Goal: Task Accomplishment & Management: Manage account settings

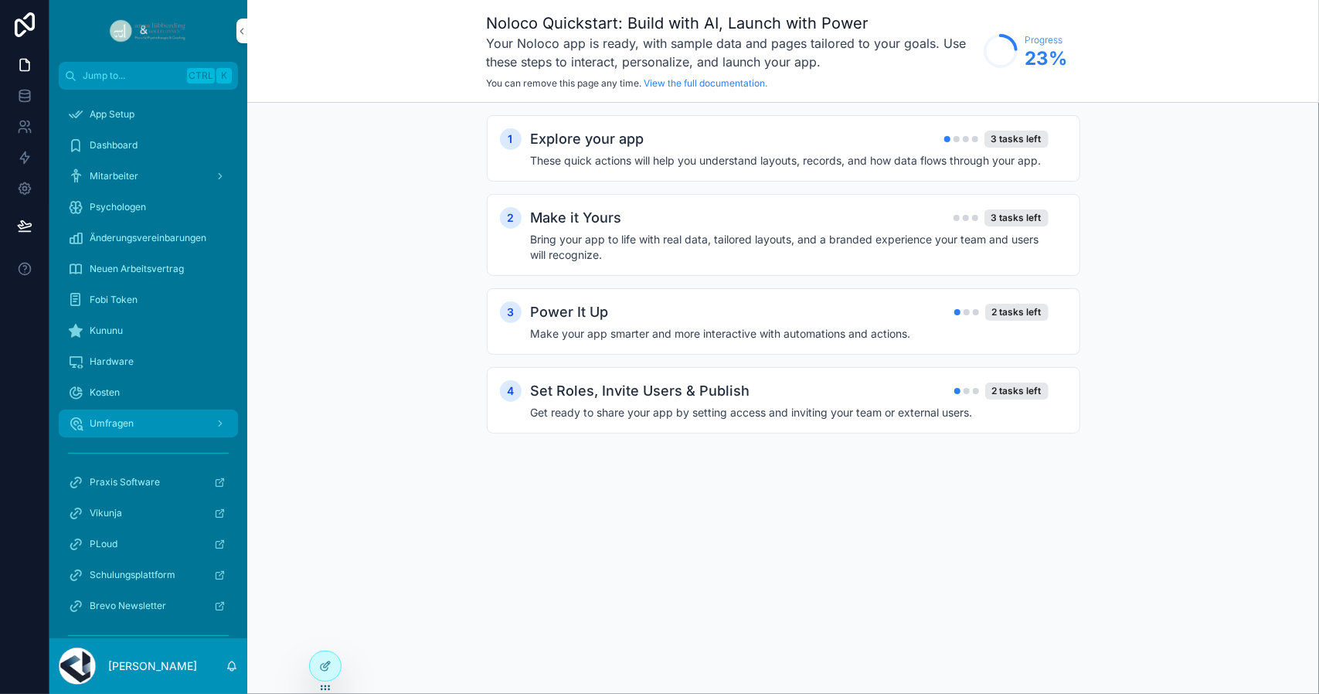
click at [100, 423] on span "Umfragen" at bounding box center [112, 423] width 44 height 12
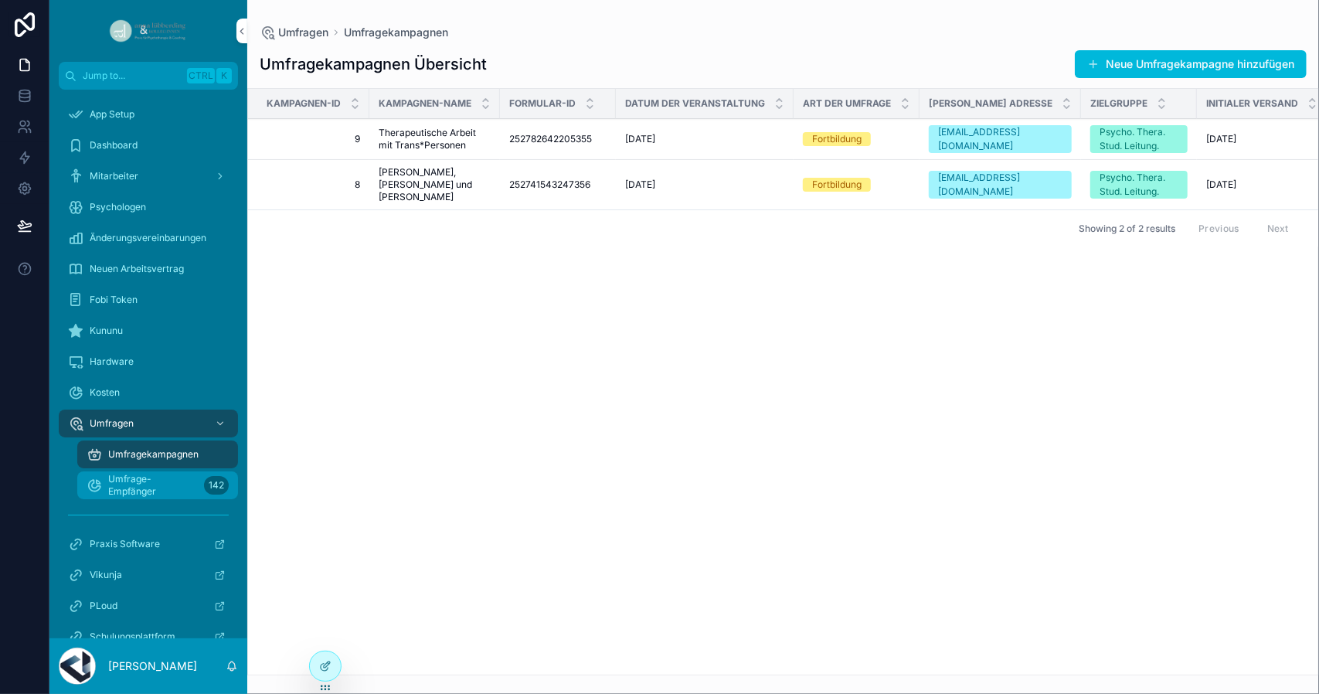
click at [119, 484] on span "Umfrage-Empfänger" at bounding box center [153, 485] width 90 height 25
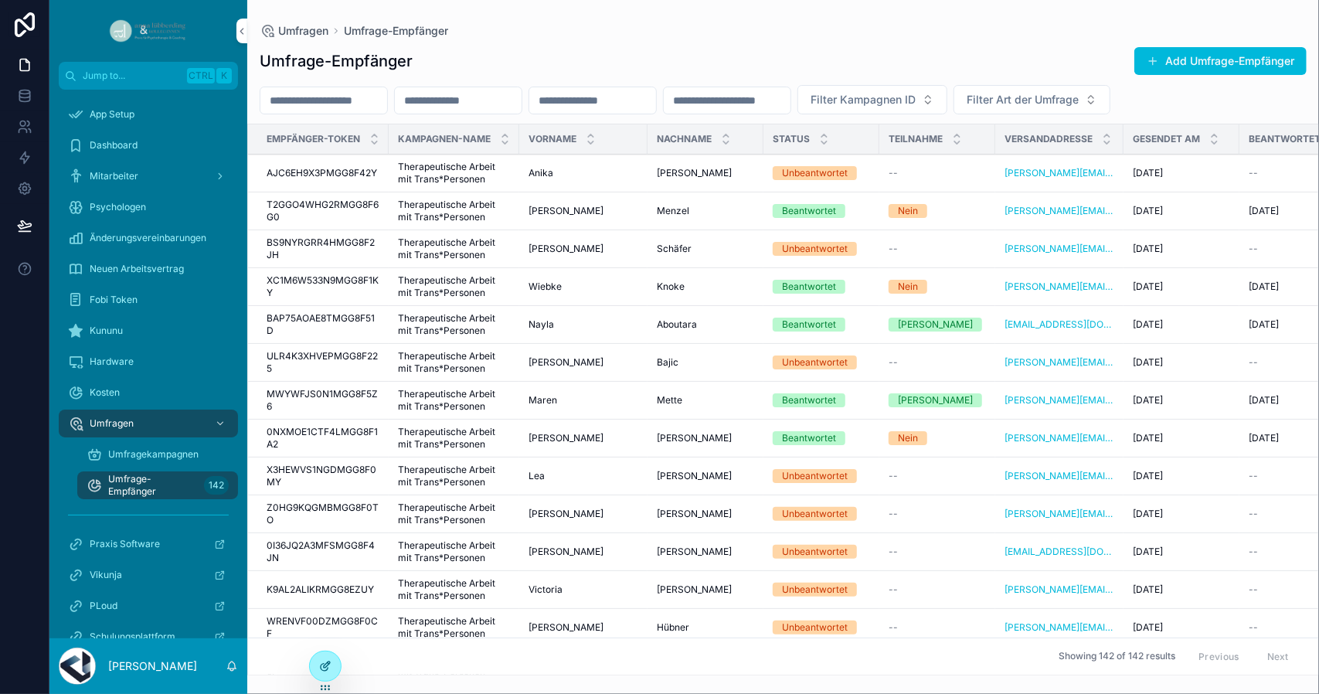
click at [318, 654] on div at bounding box center [325, 665] width 31 height 29
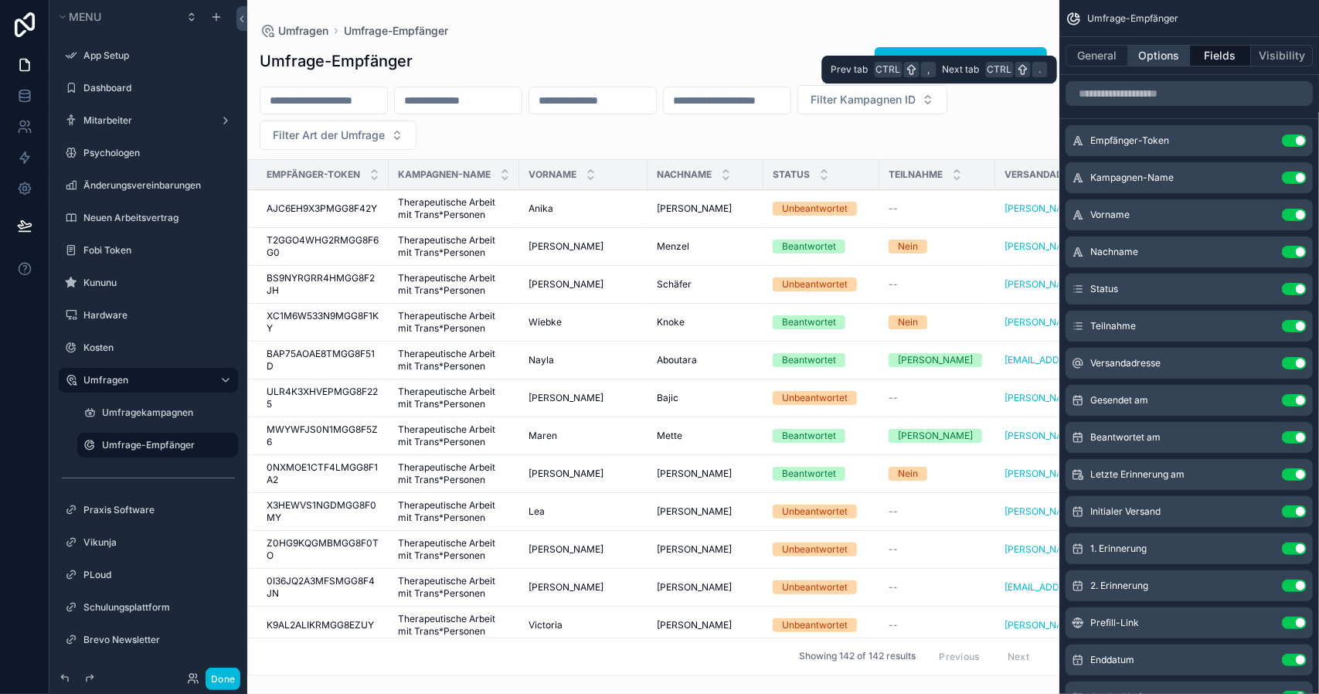
click at [1176, 53] on button "Options" at bounding box center [1159, 56] width 62 height 22
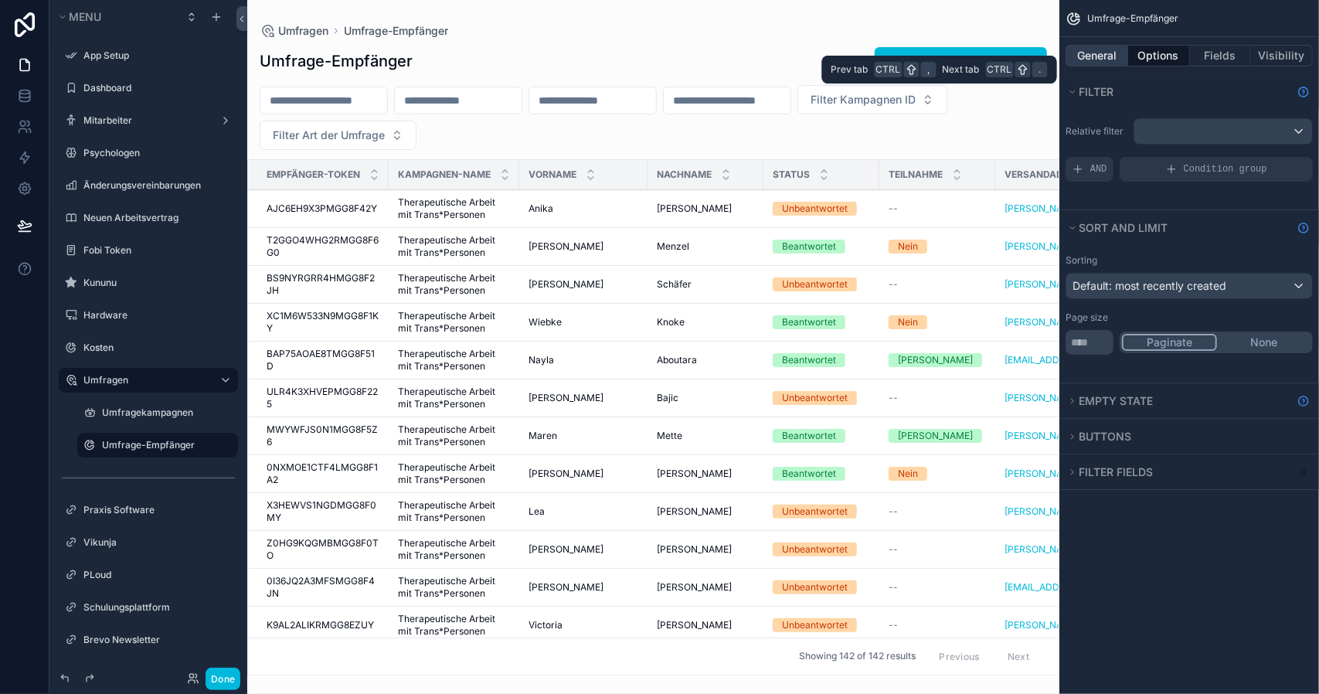
click at [1103, 55] on button "General" at bounding box center [1096, 56] width 63 height 22
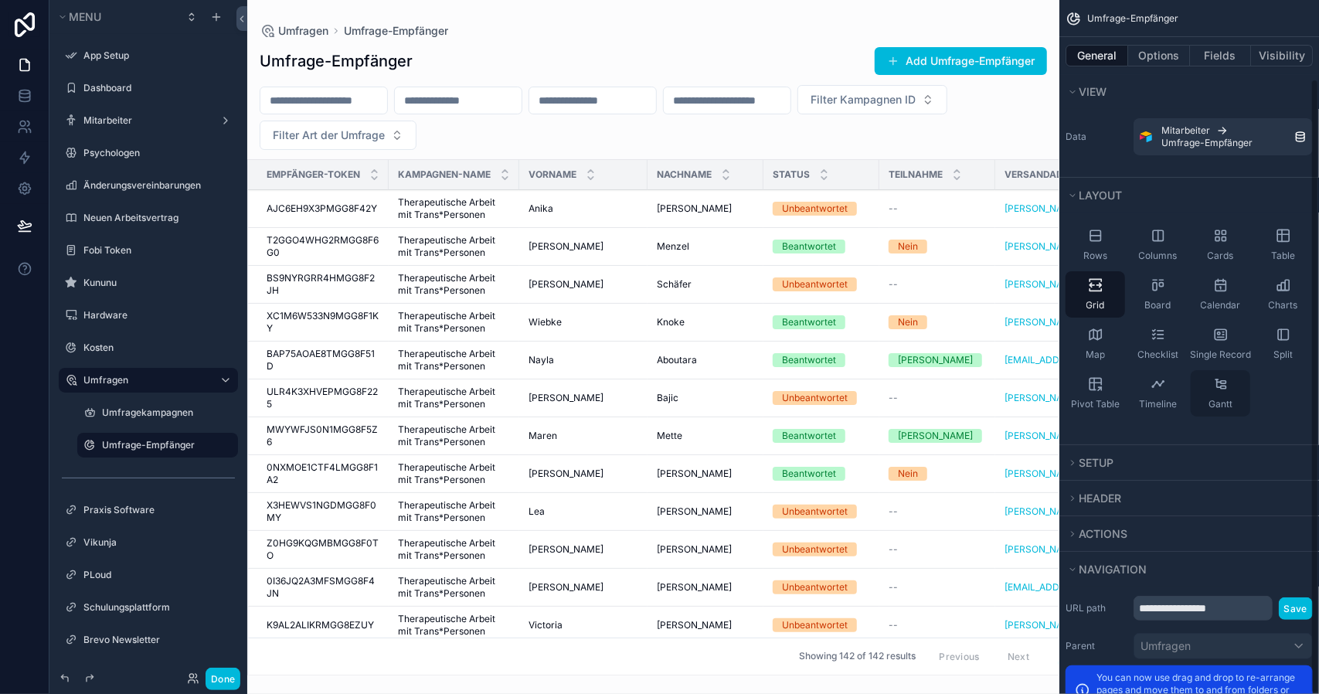
scroll to position [89, 0]
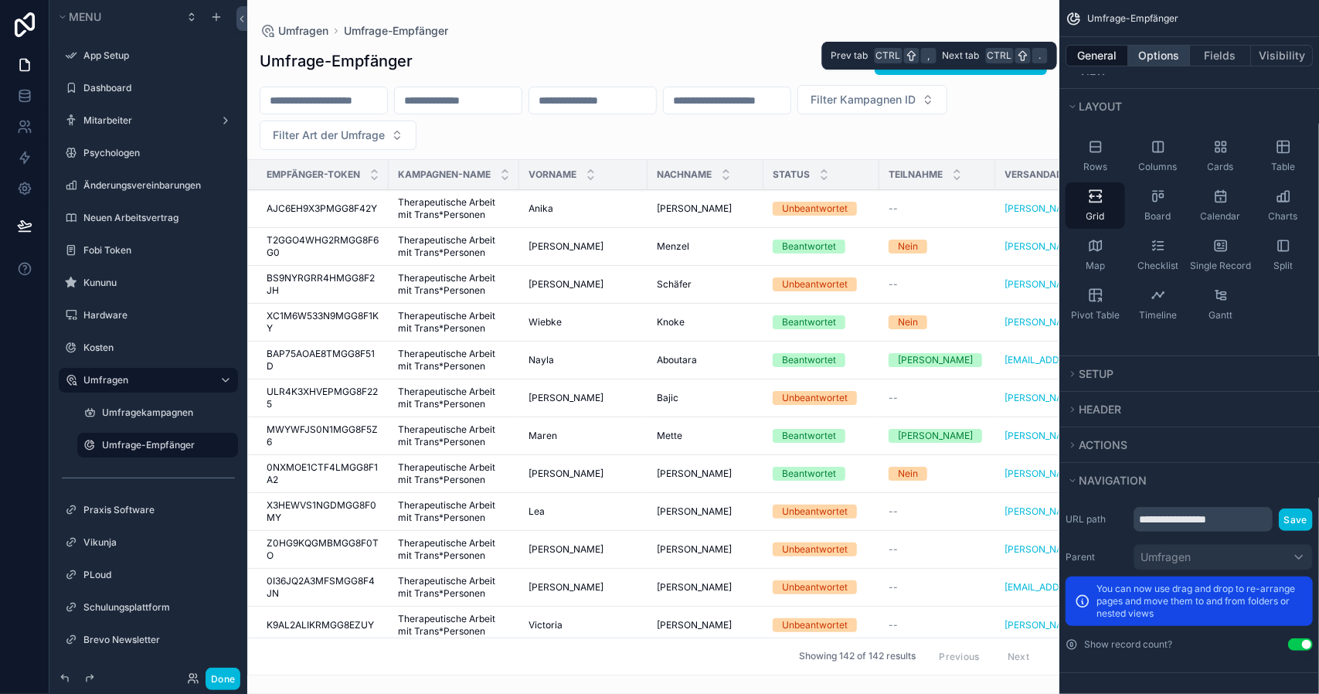
click at [1161, 54] on button "Options" at bounding box center [1159, 56] width 62 height 22
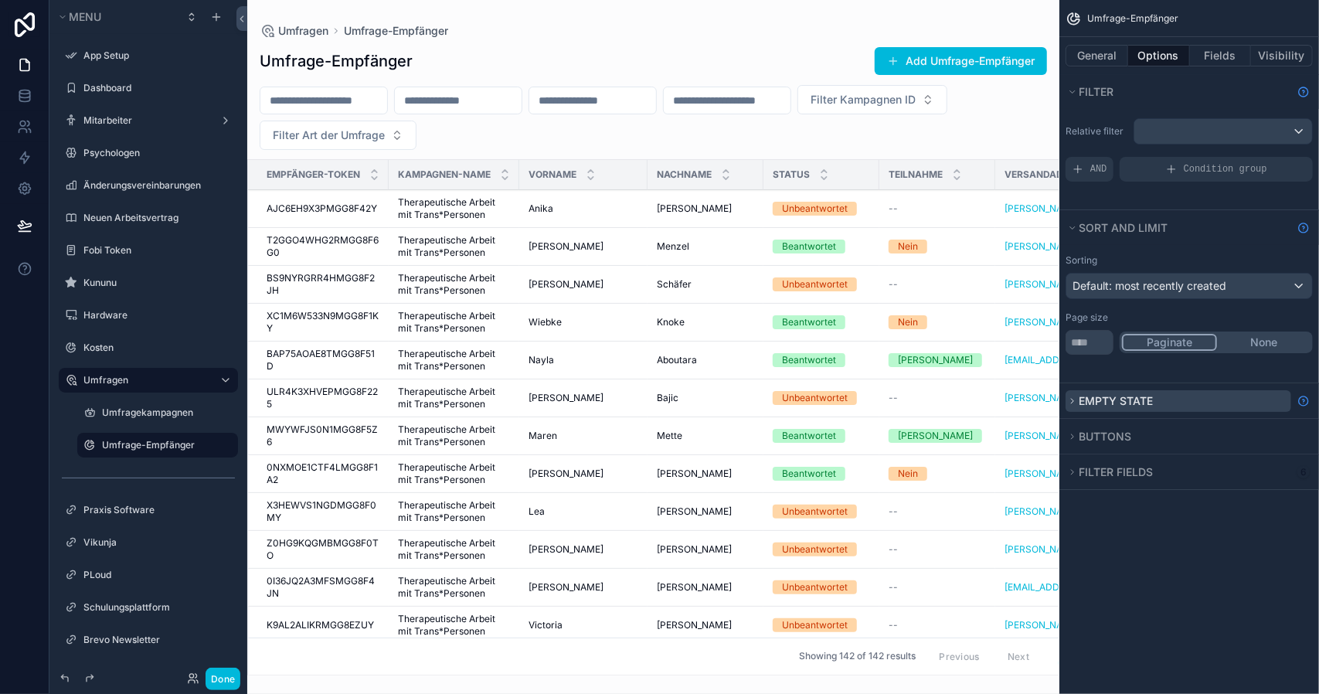
click at [1078, 404] on button "Empty state" at bounding box center [1178, 401] width 226 height 22
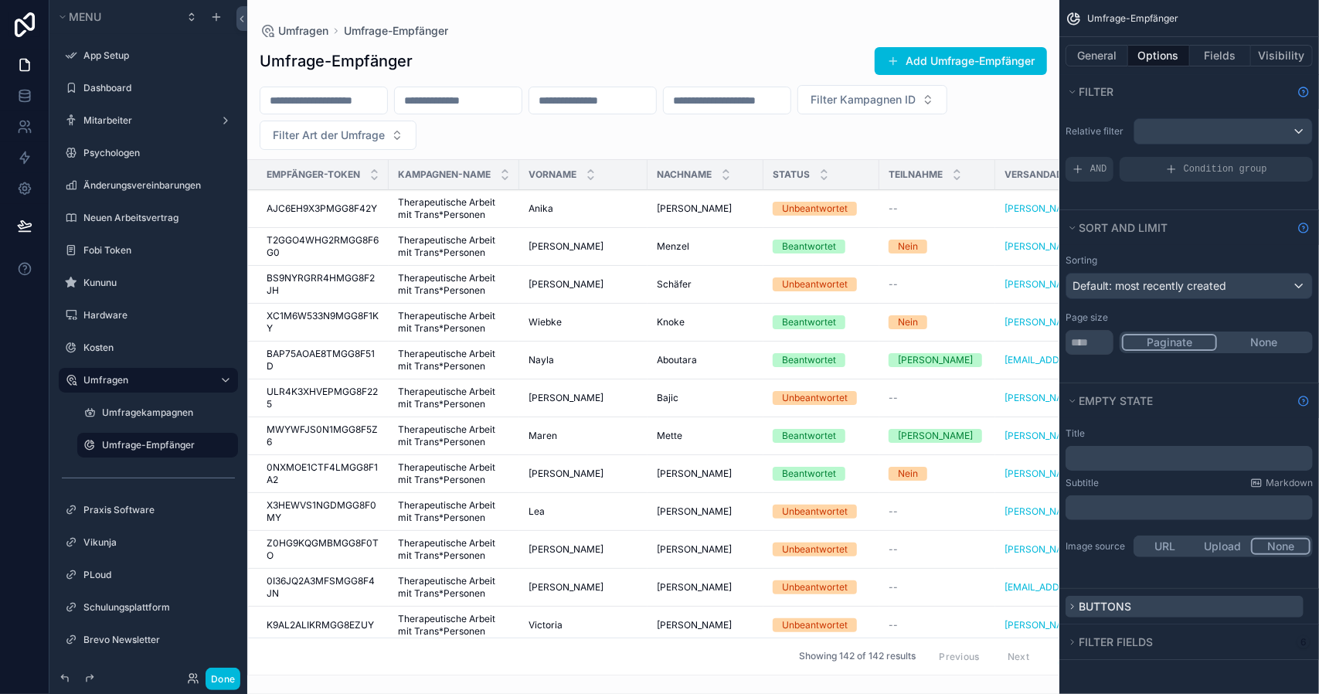
click at [1069, 603] on icon "scrollable content" at bounding box center [1072, 606] width 9 height 9
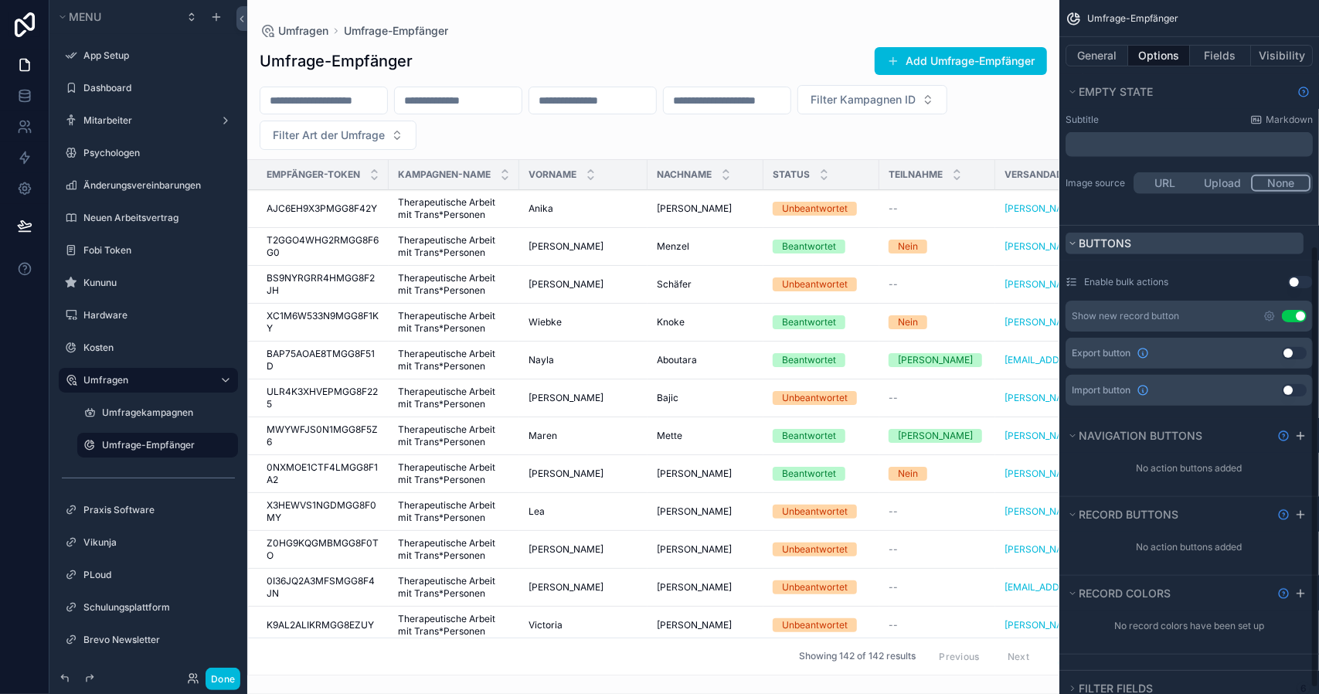
scroll to position [395, 0]
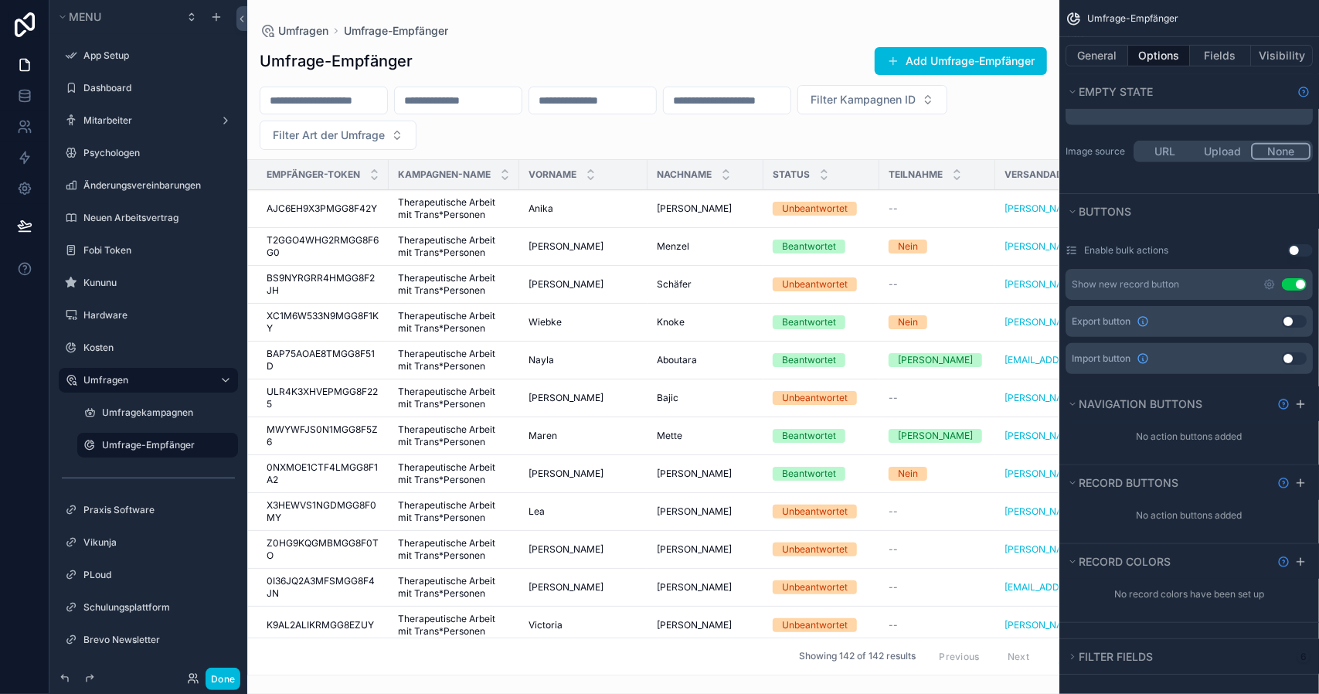
click at [1296, 315] on button "Use setting" at bounding box center [1293, 321] width 25 height 12
click at [837, 56] on div "scrollable content" at bounding box center [653, 347] width 812 height 694
click at [837, 56] on button "Export" at bounding box center [830, 61] width 76 height 28
click at [219, 677] on button "Done" at bounding box center [222, 678] width 35 height 22
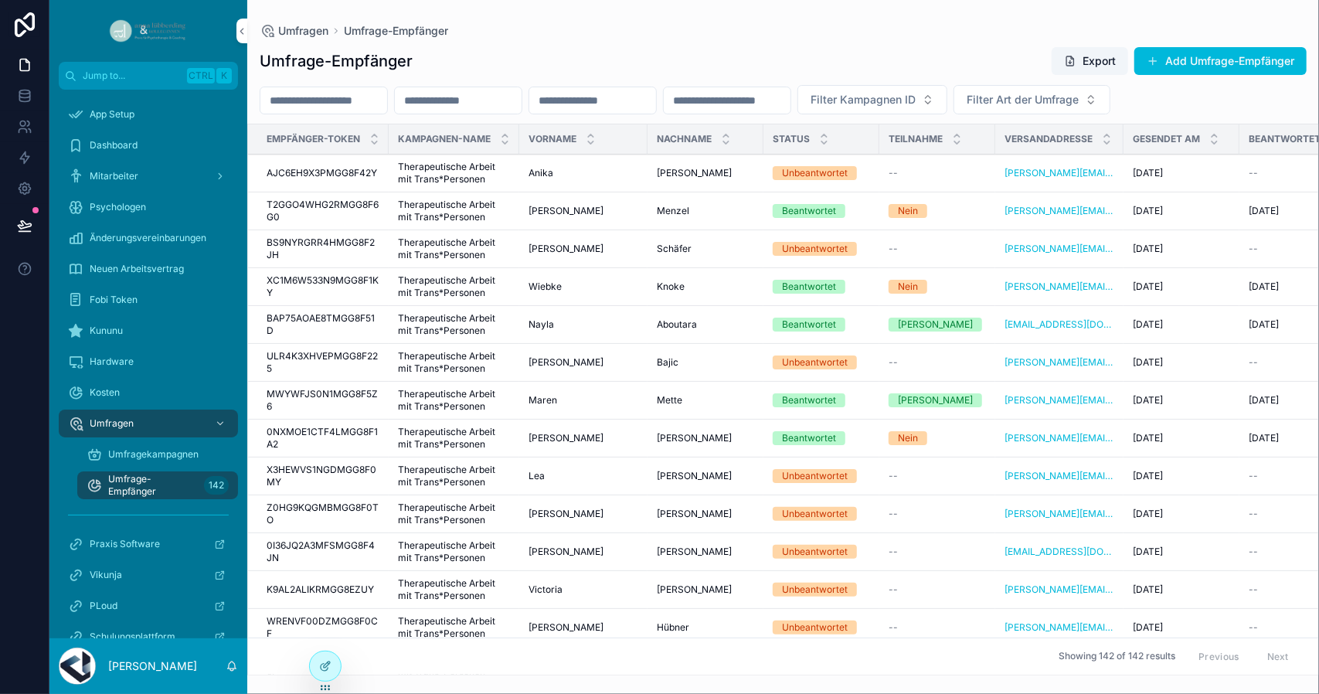
click at [19, 225] on icon at bounding box center [24, 225] width 13 height 8
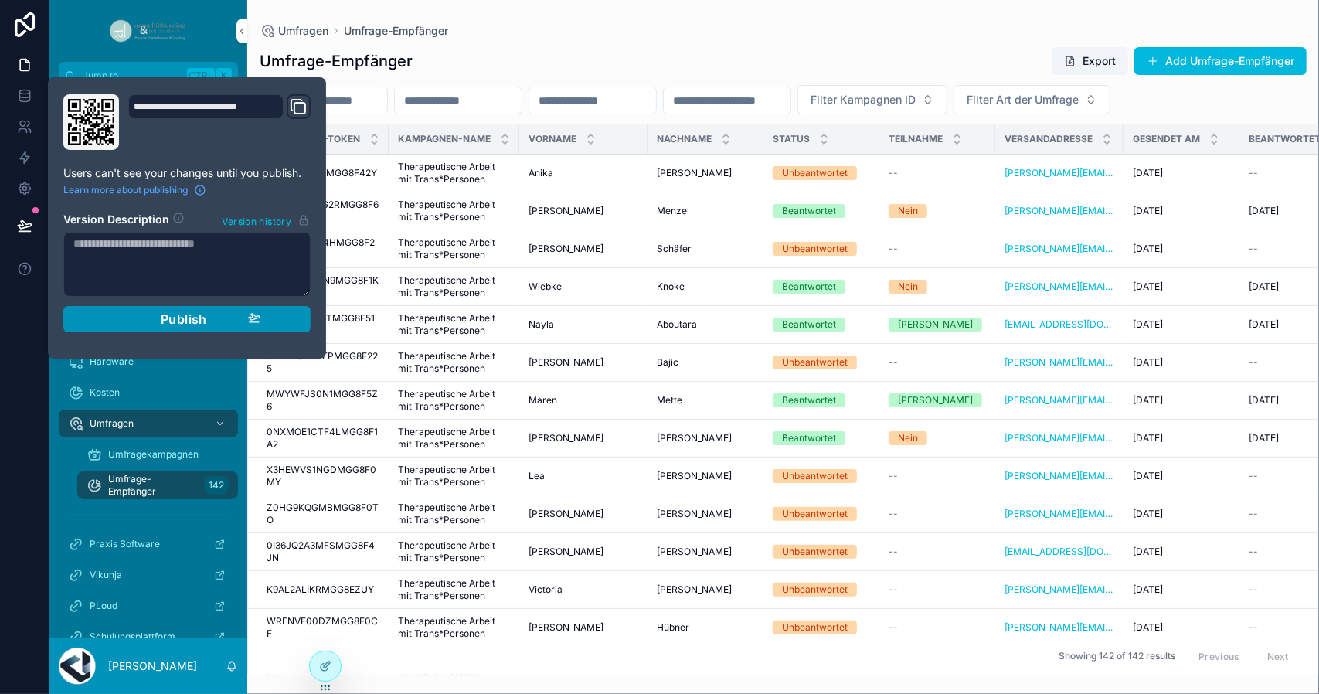
click at [136, 317] on div "Publish" at bounding box center [187, 318] width 147 height 15
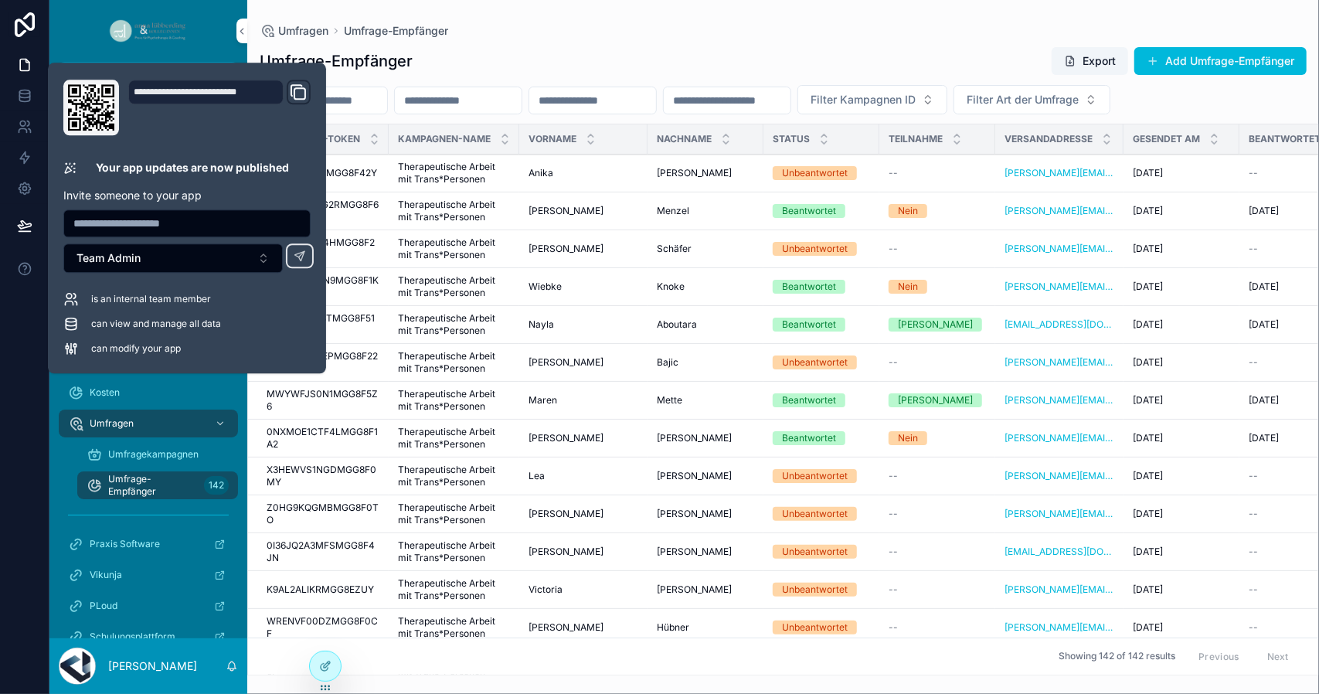
click at [482, 51] on div "Umfrage-Empfänger Export Add Umfrage-Empfänger" at bounding box center [783, 60] width 1047 height 29
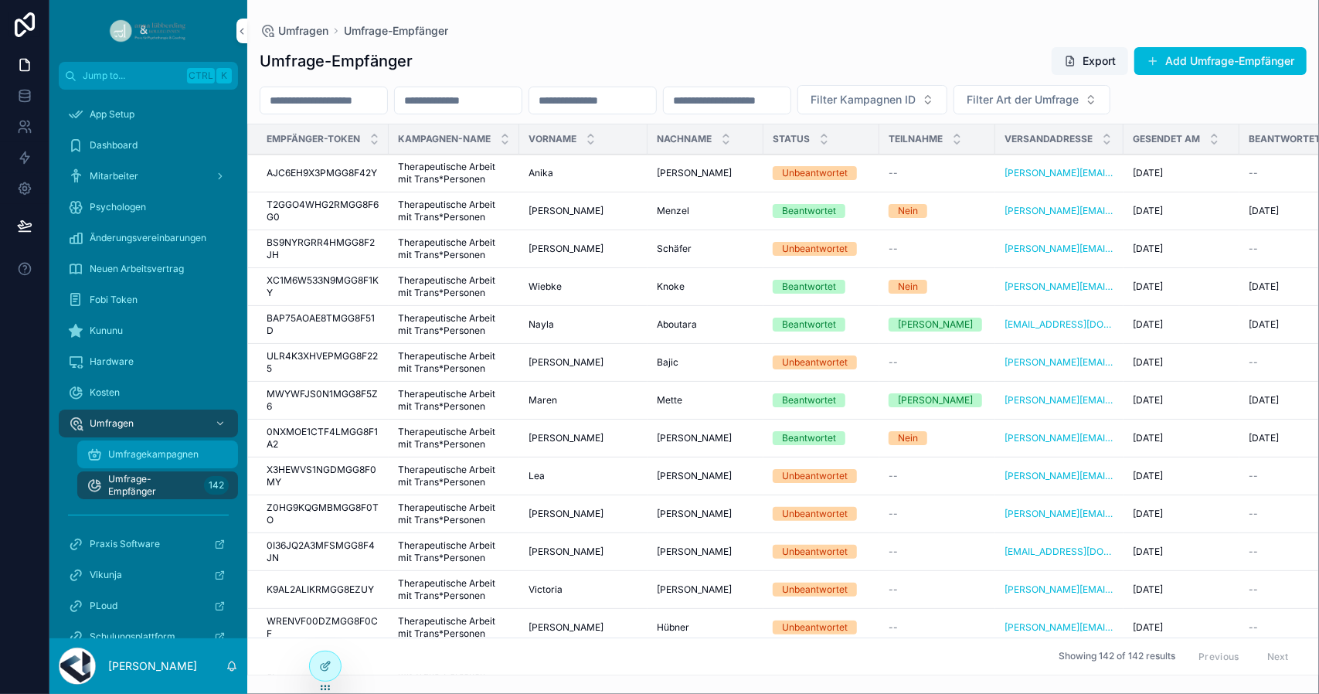
click at [139, 454] on span "Umfragekampagnen" at bounding box center [153, 454] width 90 height 12
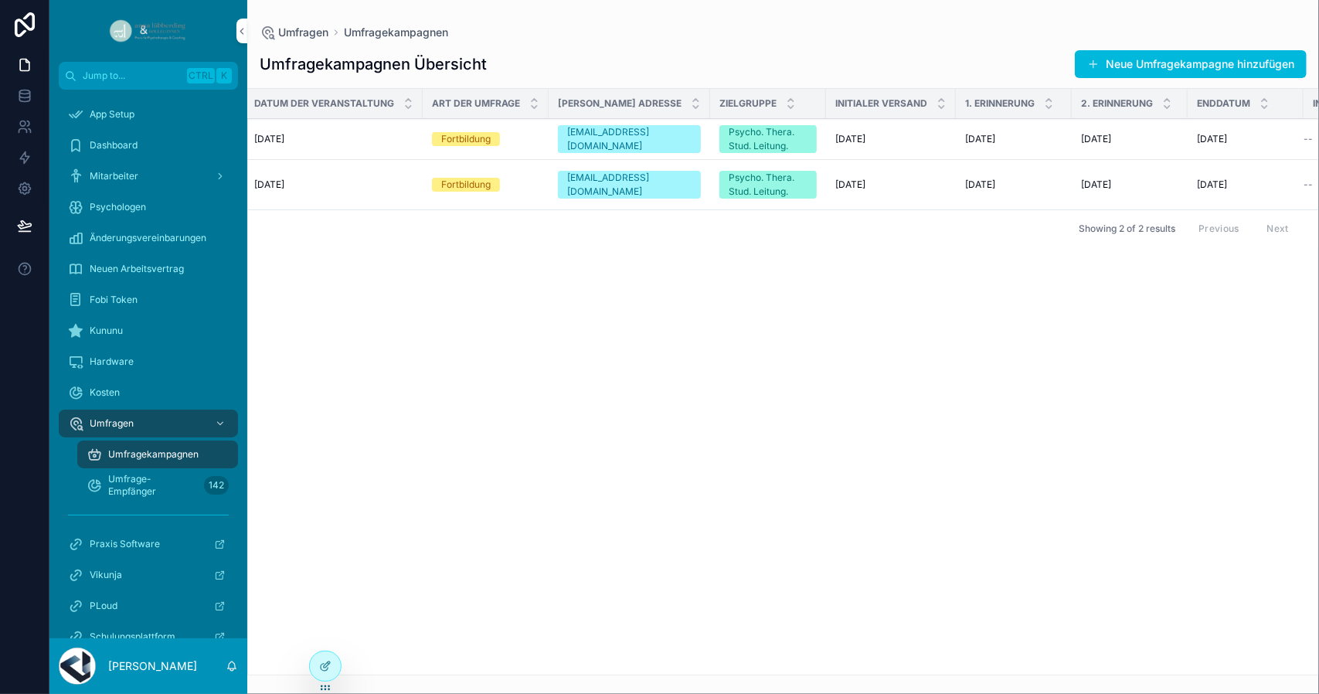
scroll to position [0, 462]
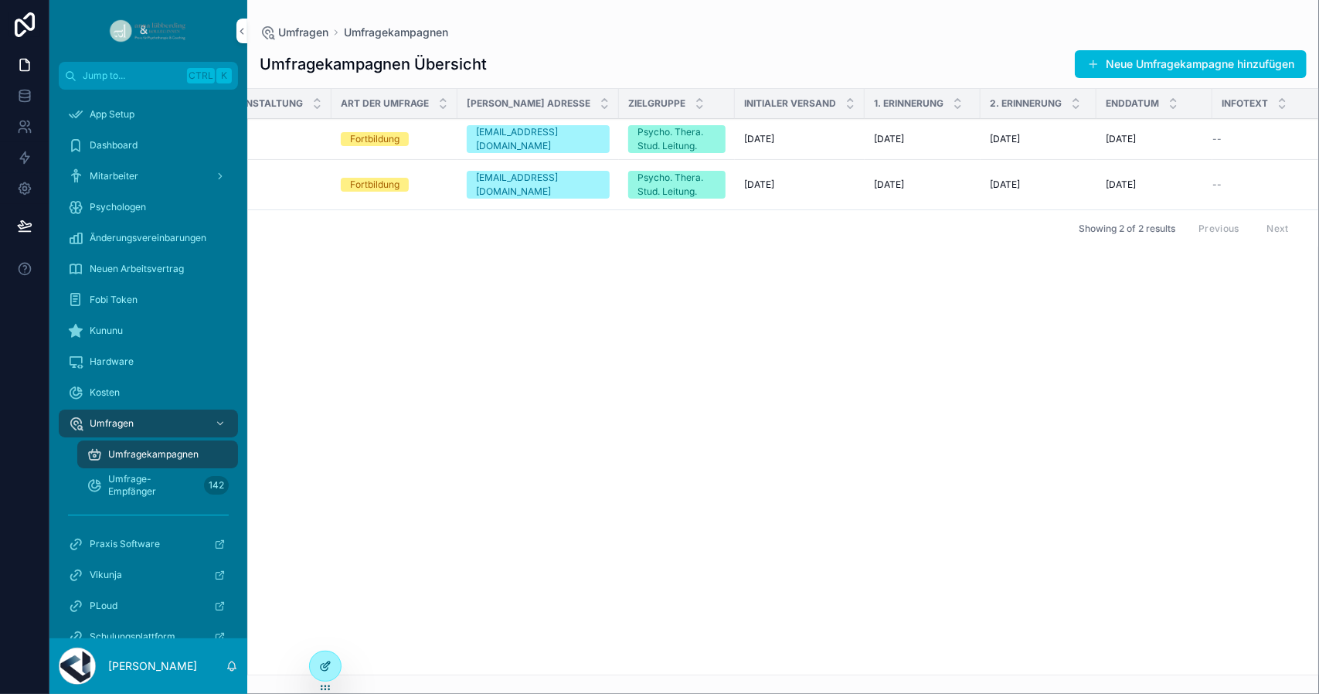
click at [331, 671] on icon at bounding box center [325, 666] width 12 height 12
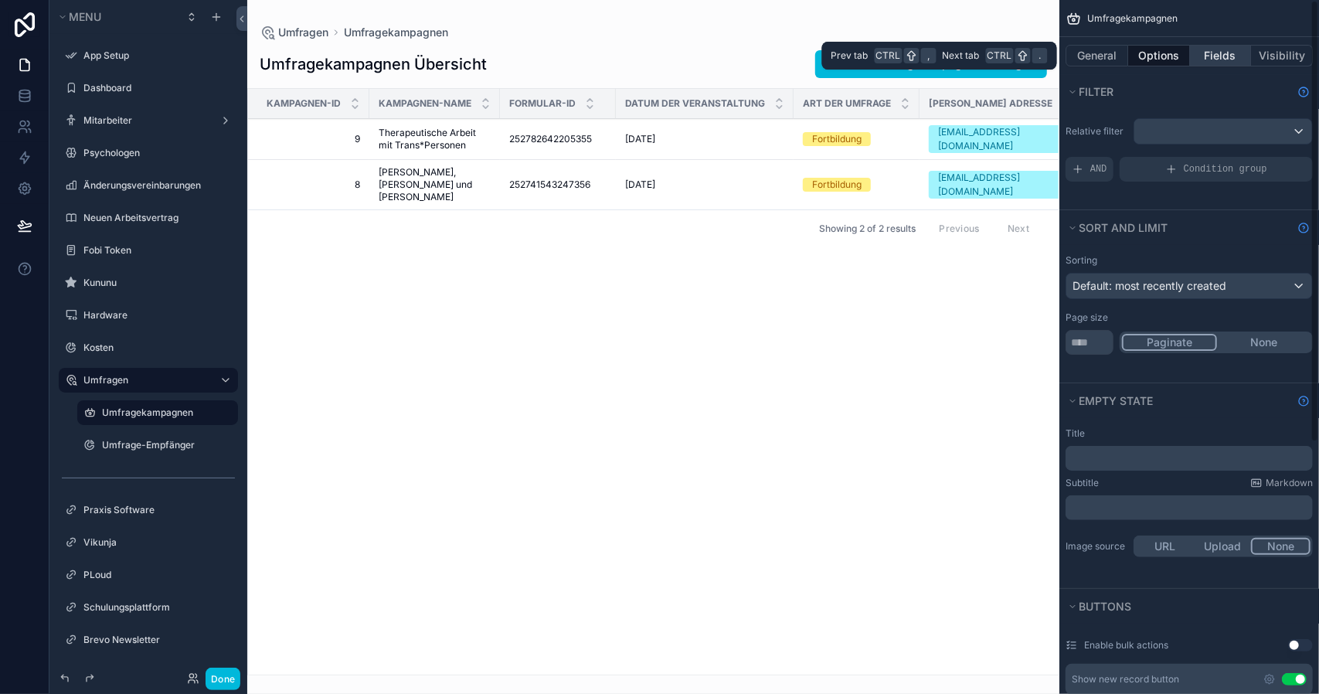
click at [1220, 61] on button "Fields" at bounding box center [1221, 56] width 62 height 22
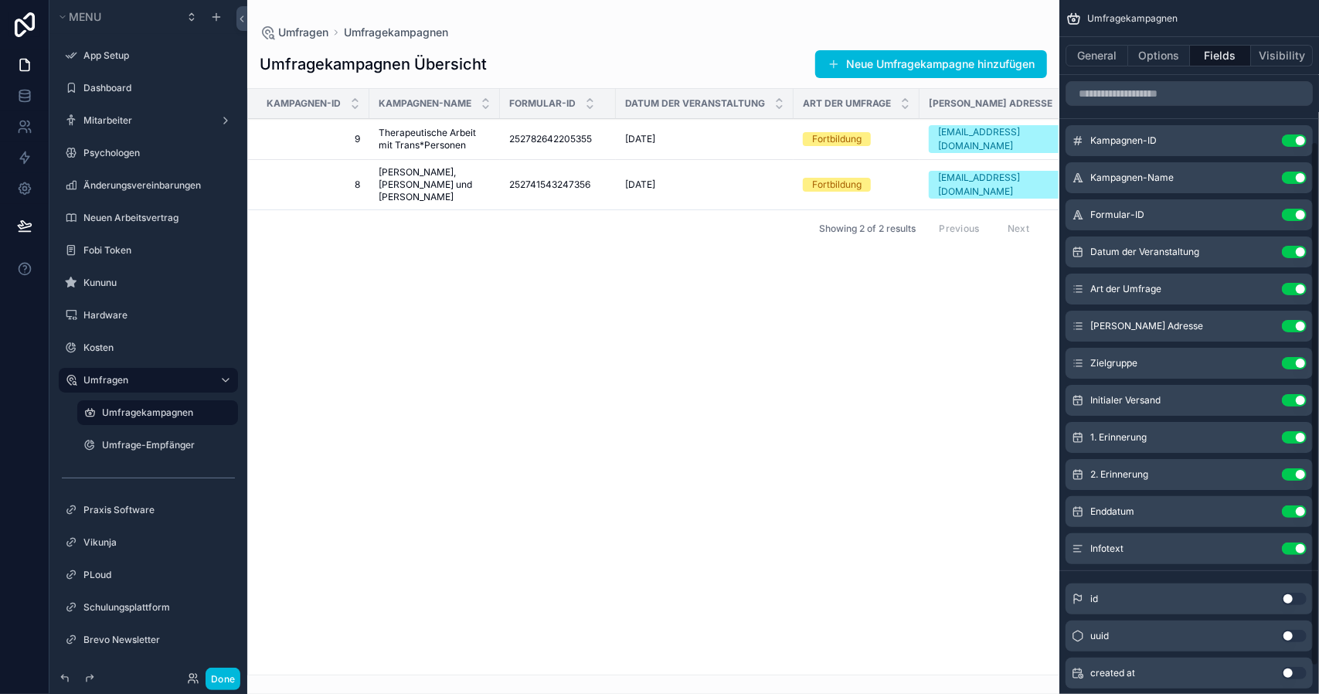
scroll to position [222, 0]
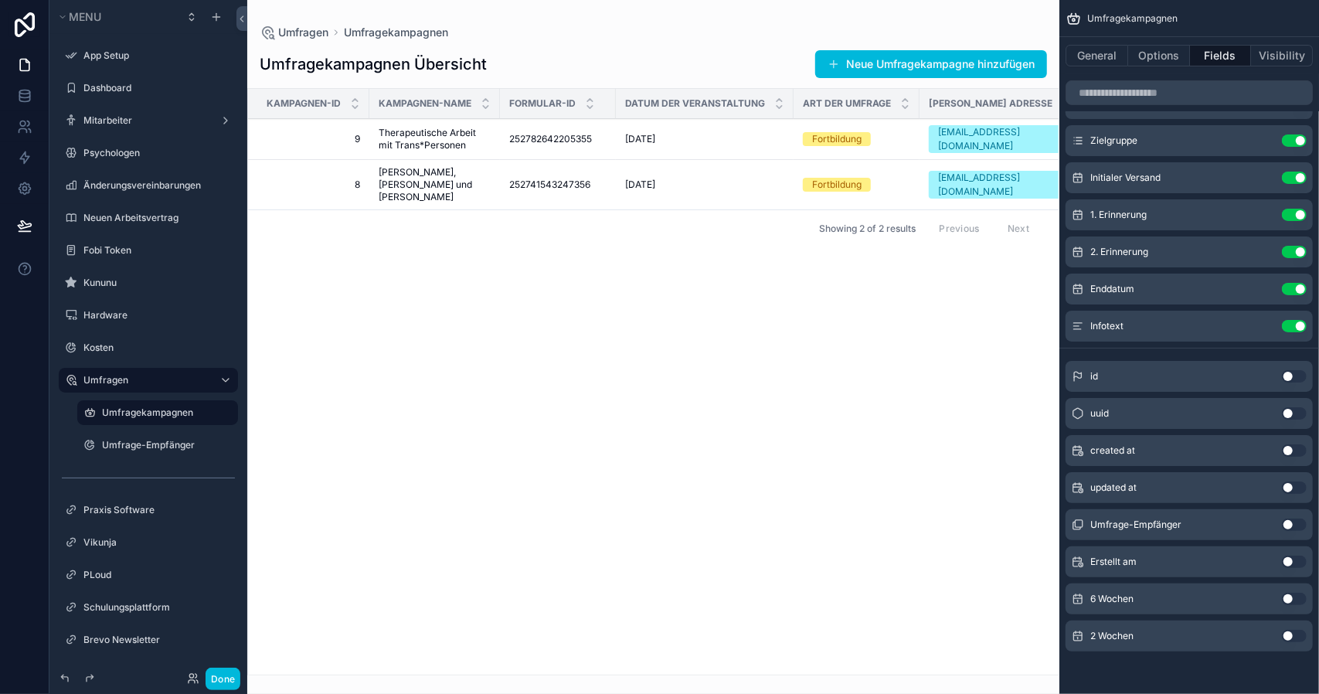
click at [1302, 639] on button "Use setting" at bounding box center [1293, 636] width 25 height 12
click at [1300, 638] on button "Use setting" at bounding box center [1293, 636] width 25 height 12
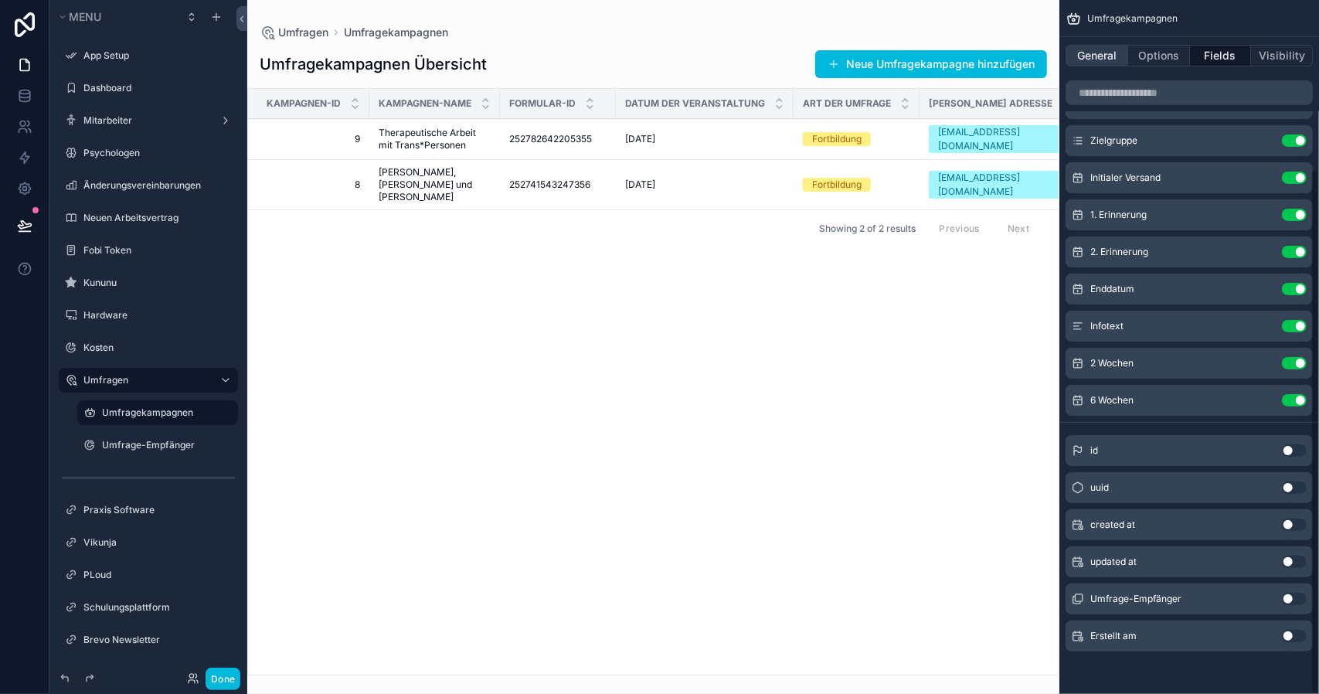
click at [1096, 59] on button "General" at bounding box center [1096, 56] width 63 height 22
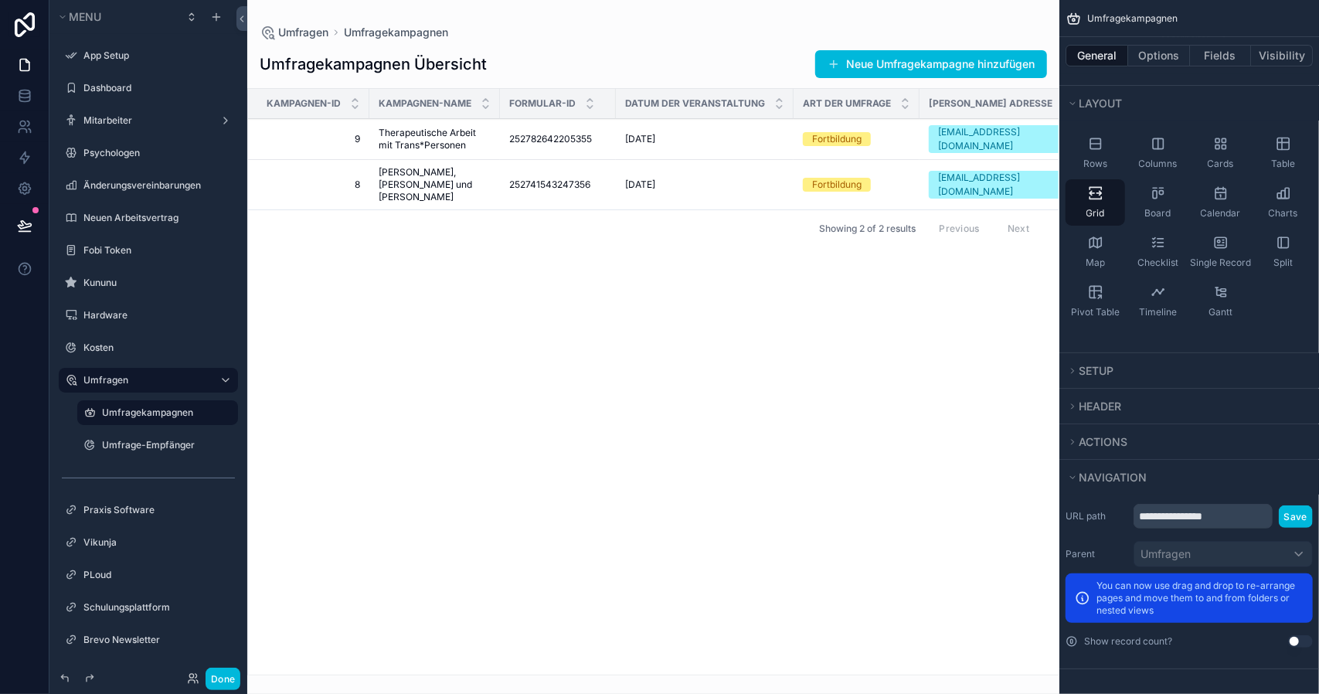
scroll to position [89, 0]
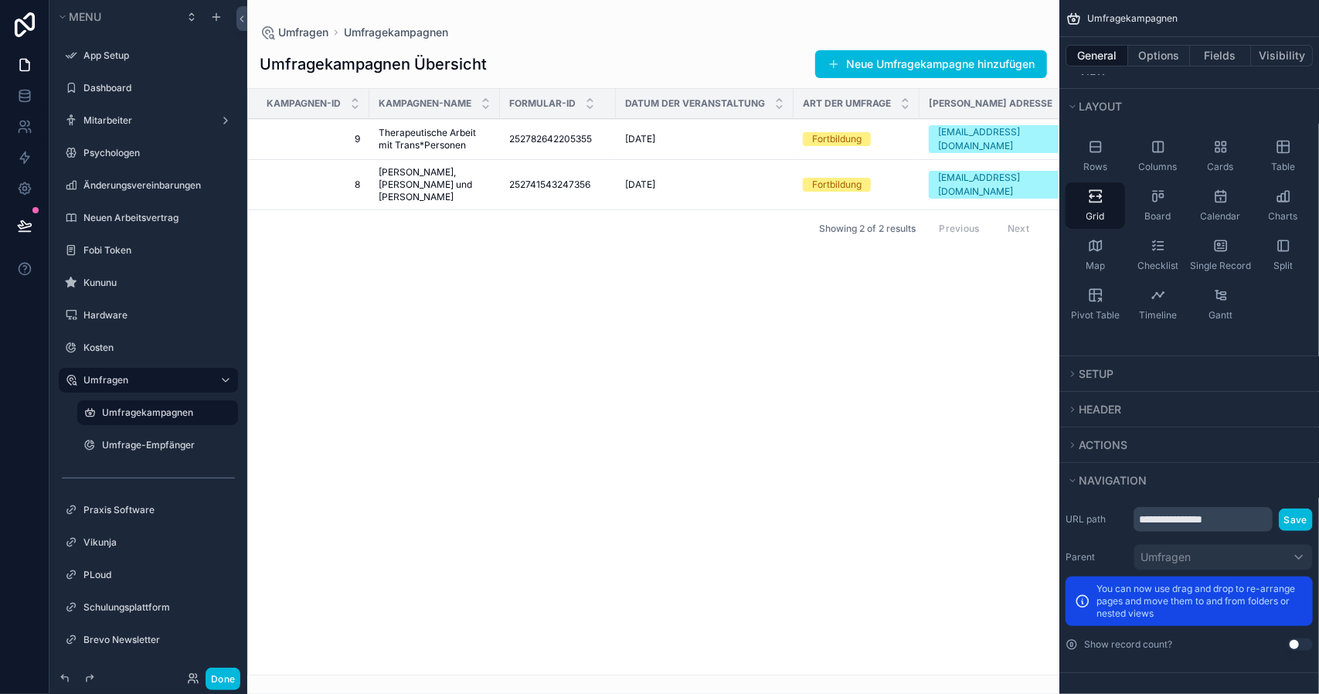
click at [830, 528] on div "scrollable content" at bounding box center [653, 347] width 812 height 694
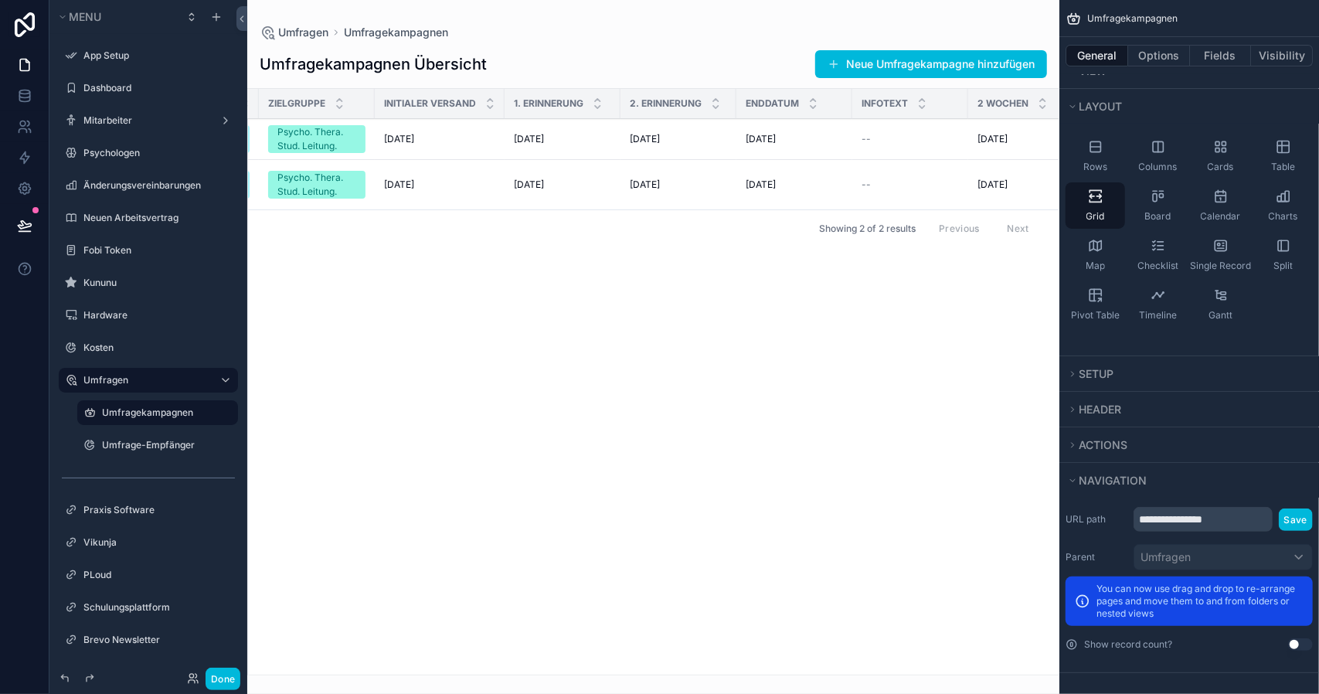
scroll to position [0, 953]
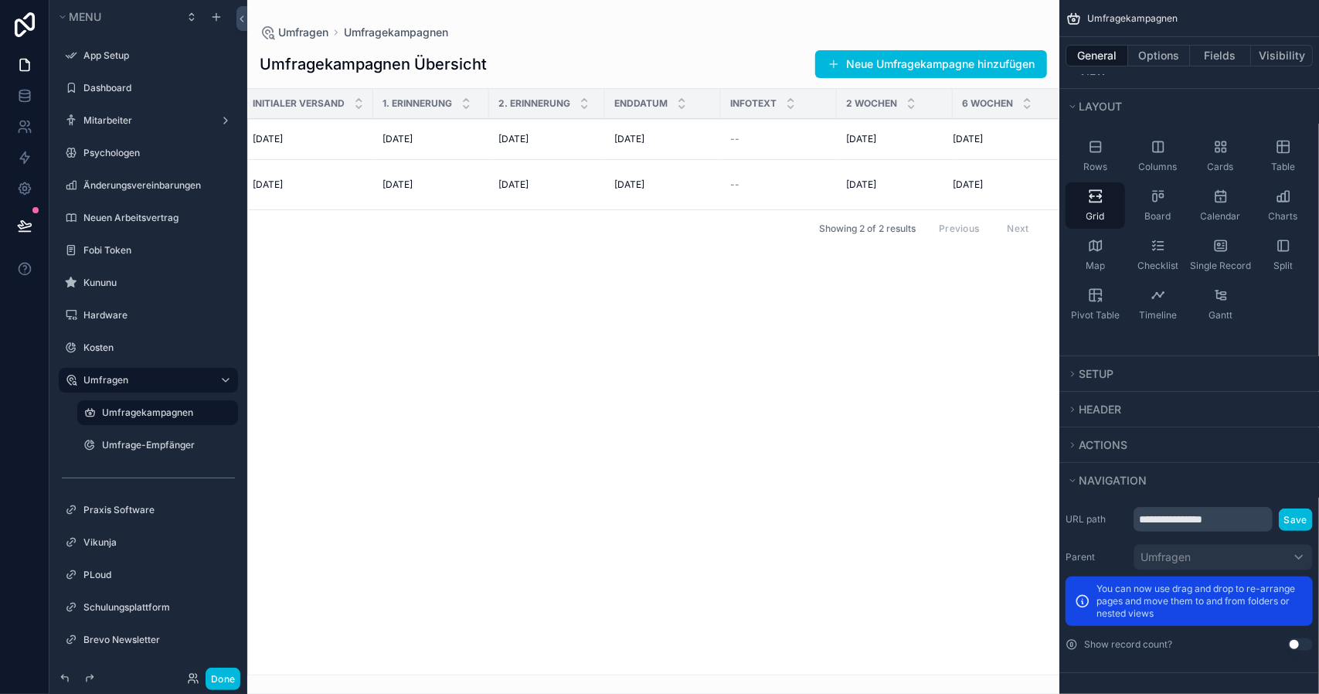
click at [952, 110] on div "6 Wochen" at bounding box center [1010, 103] width 116 height 29
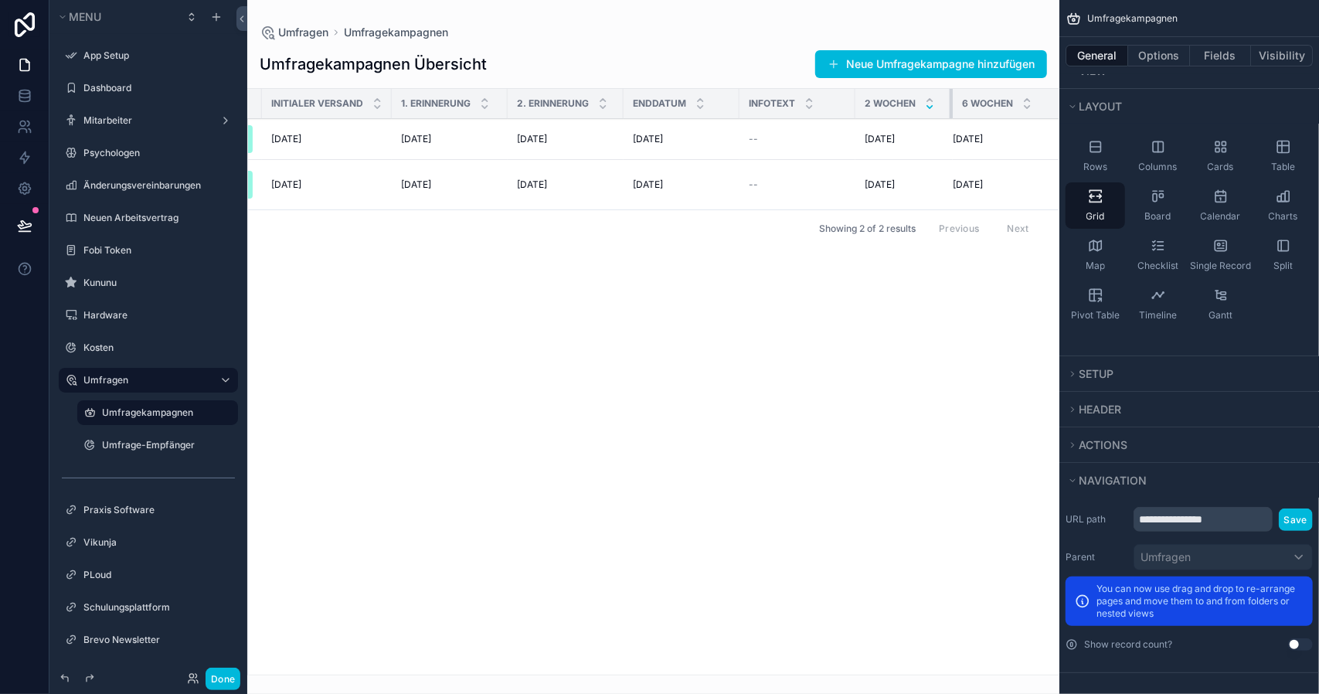
drag, startPoint x: 941, startPoint y: 110, endPoint x: 922, endPoint y: 110, distance: 18.5
click at [922, 110] on th "2 Wochen" at bounding box center [903, 104] width 97 height 30
click at [220, 674] on button "Done" at bounding box center [222, 678] width 35 height 22
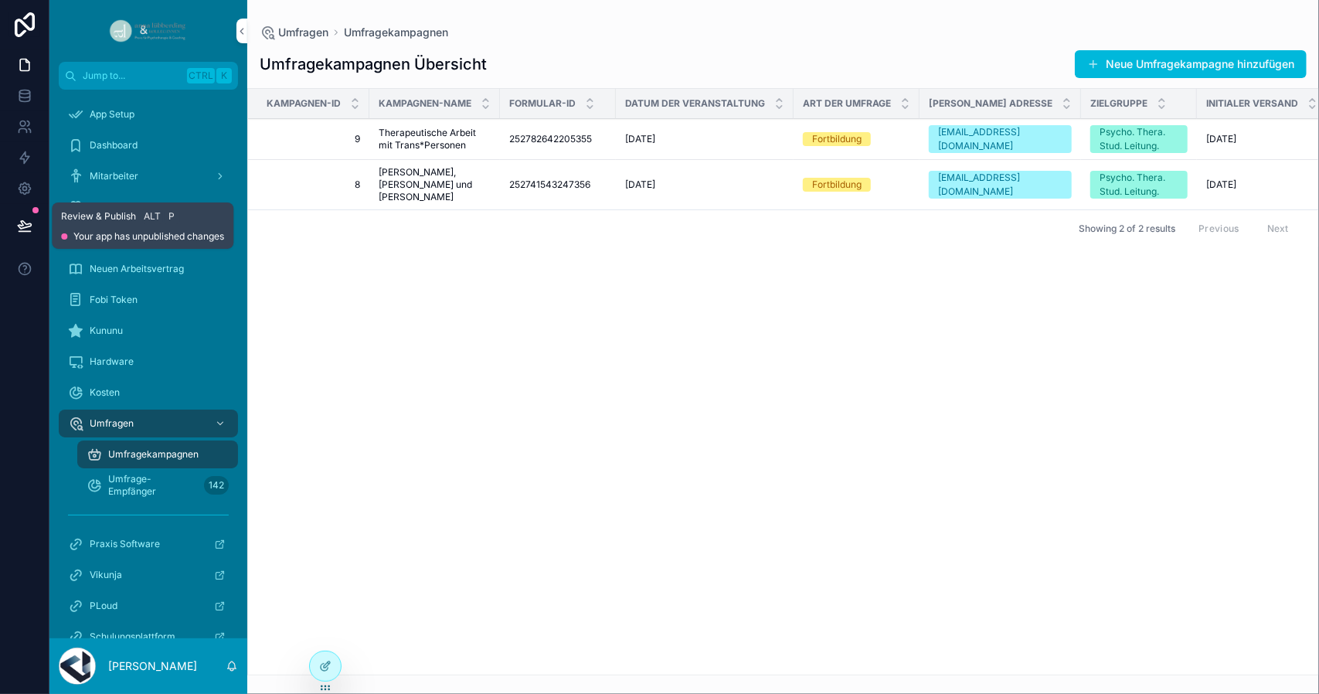
click at [19, 229] on icon at bounding box center [24, 225] width 15 height 15
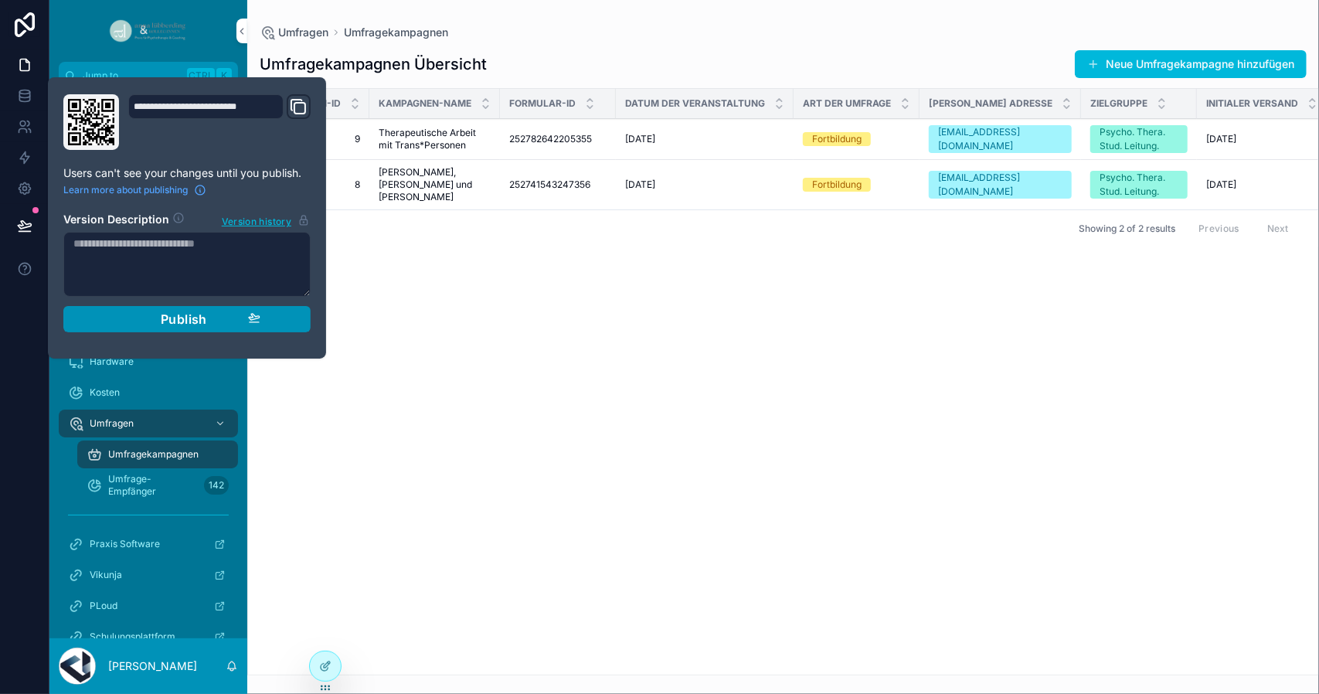
click at [197, 321] on span "Publish" at bounding box center [184, 318] width 46 height 15
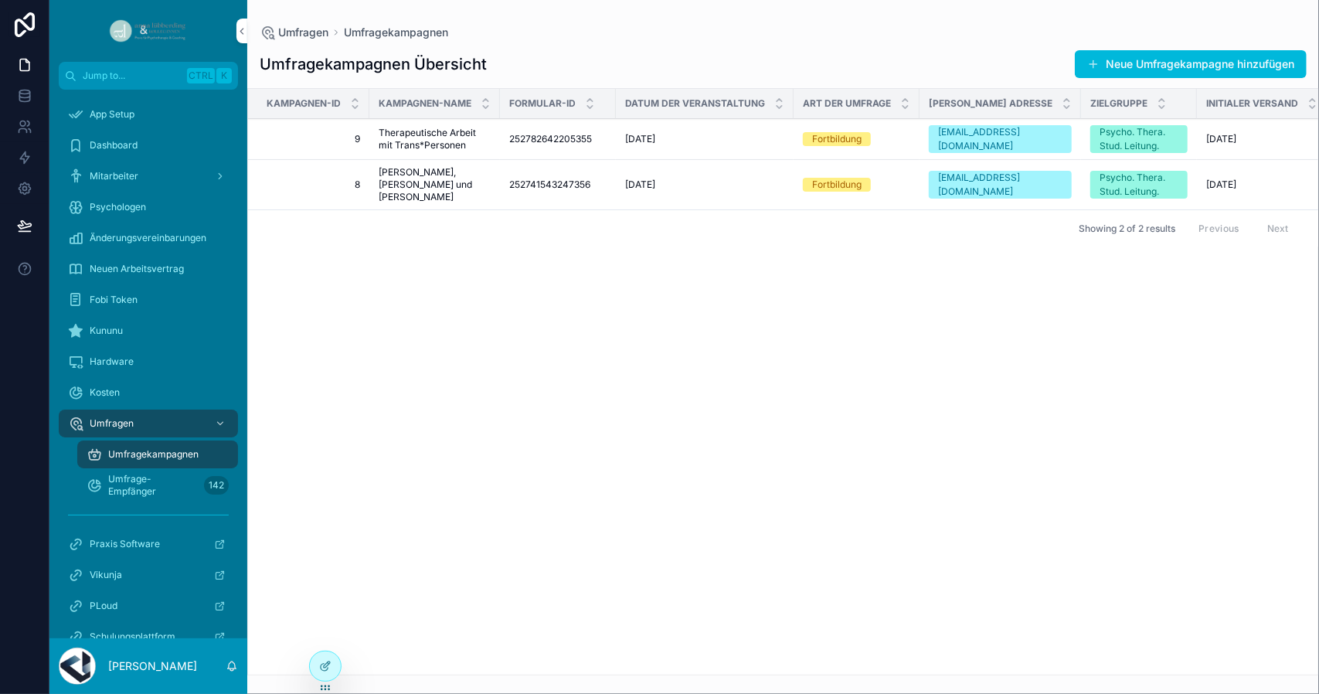
click at [426, 379] on div "Kampagnen-ID Kampagnen-Name Formular-ID Datum der Veranstaltung Art der Umfrage…" at bounding box center [783, 382] width 1070 height 586
click at [129, 491] on span "Umfrage-Empfänger" at bounding box center [153, 485] width 90 height 25
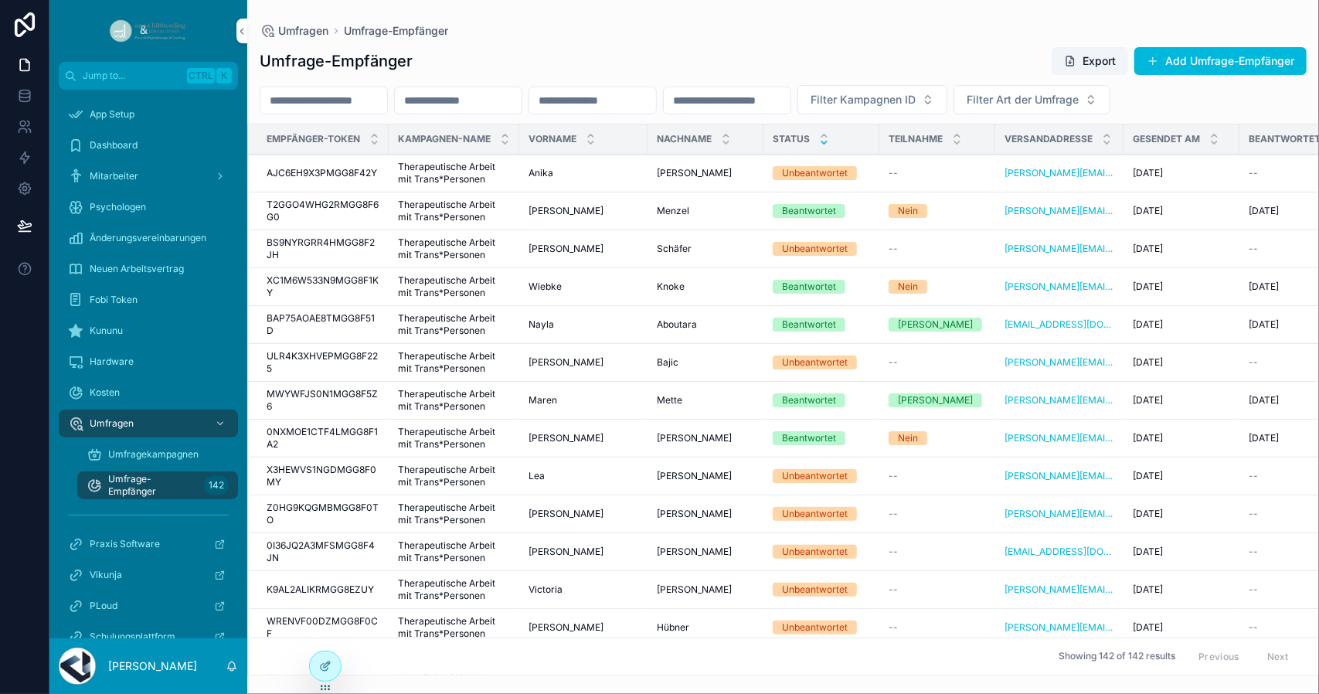
click at [819, 141] on icon "scrollable content" at bounding box center [824, 142] width 10 height 10
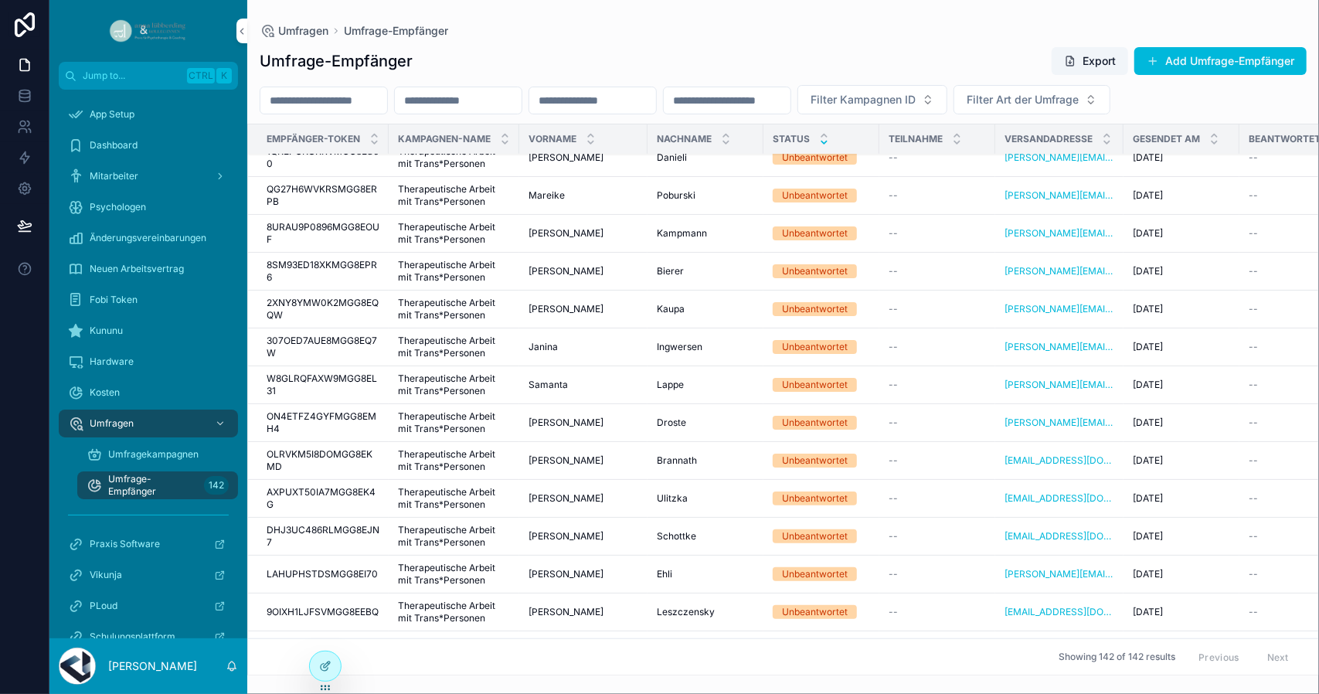
scroll to position [911, 0]
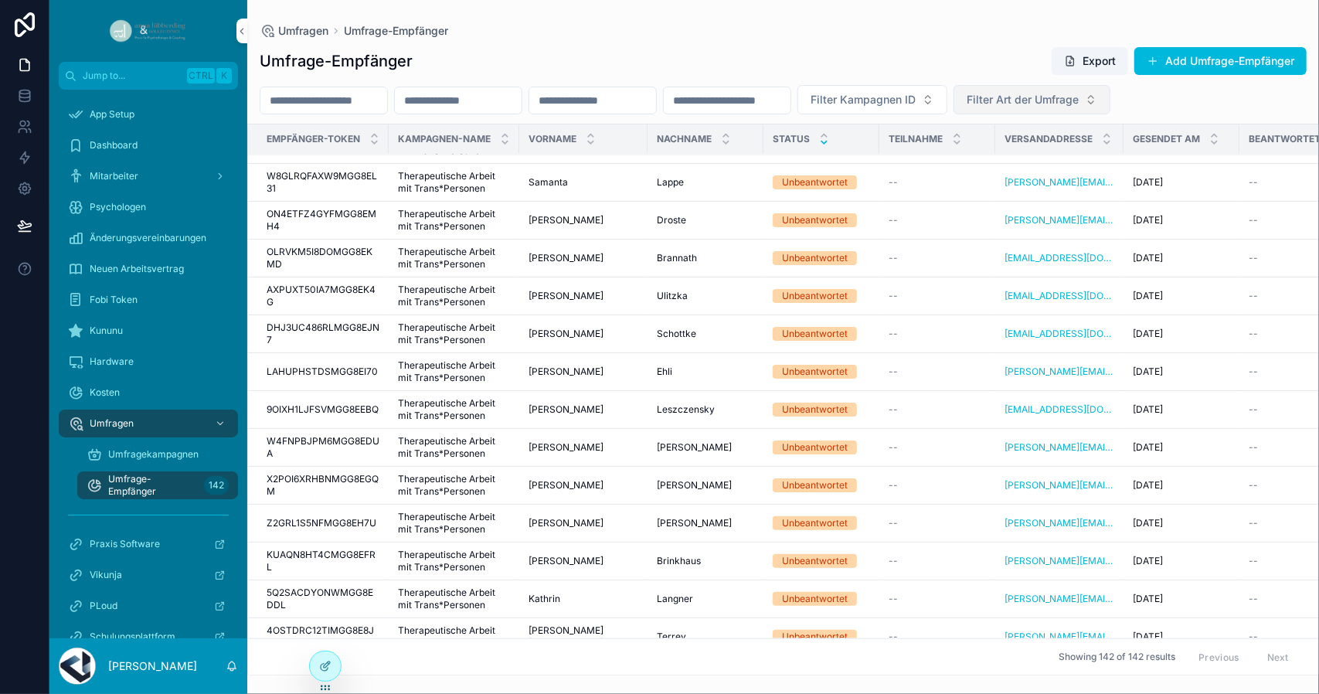
click at [1078, 100] on span "Filter Art der Umfrage" at bounding box center [1022, 99] width 112 height 15
click at [790, 110] on input "scrollable content" at bounding box center [727, 101] width 127 height 22
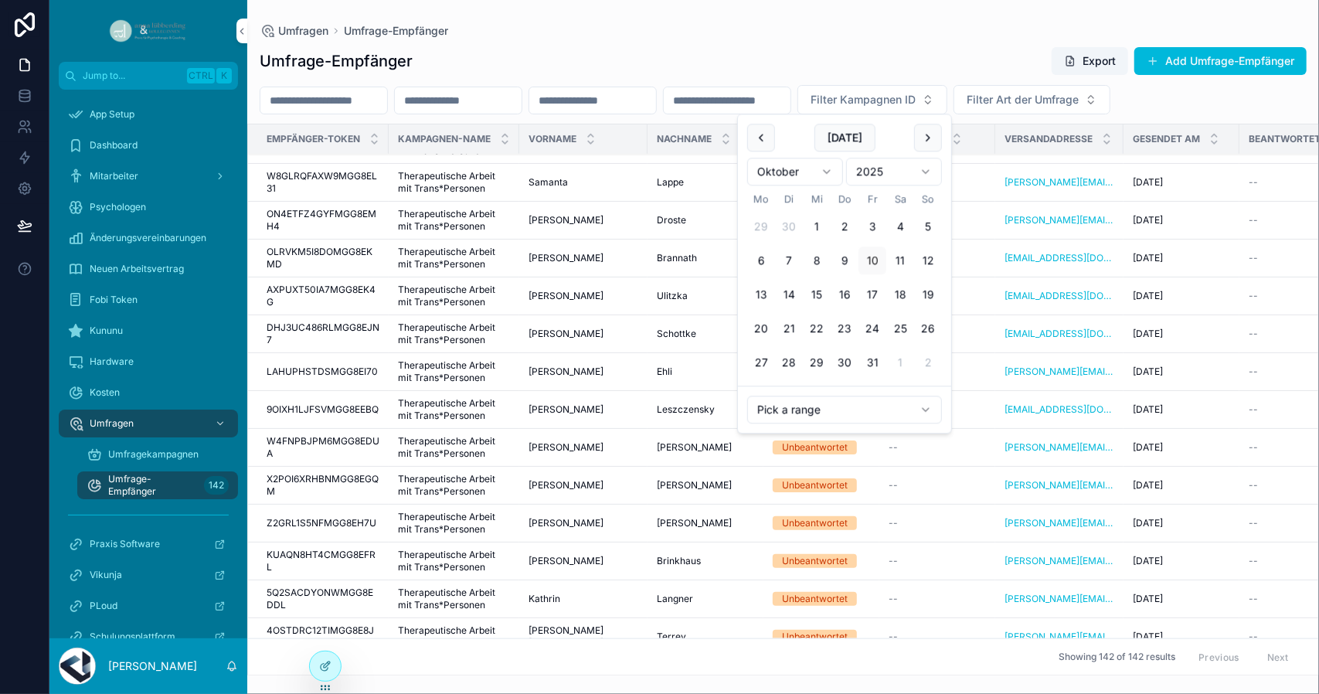
click at [790, 110] on input "scrollable content" at bounding box center [727, 101] width 127 height 22
click at [774, 46] on div "Umfrage-Empfänger Export Add Umfrage-Empfänger Filter Kampagnen ID Filter Art d…" at bounding box center [782, 356] width 1071 height 638
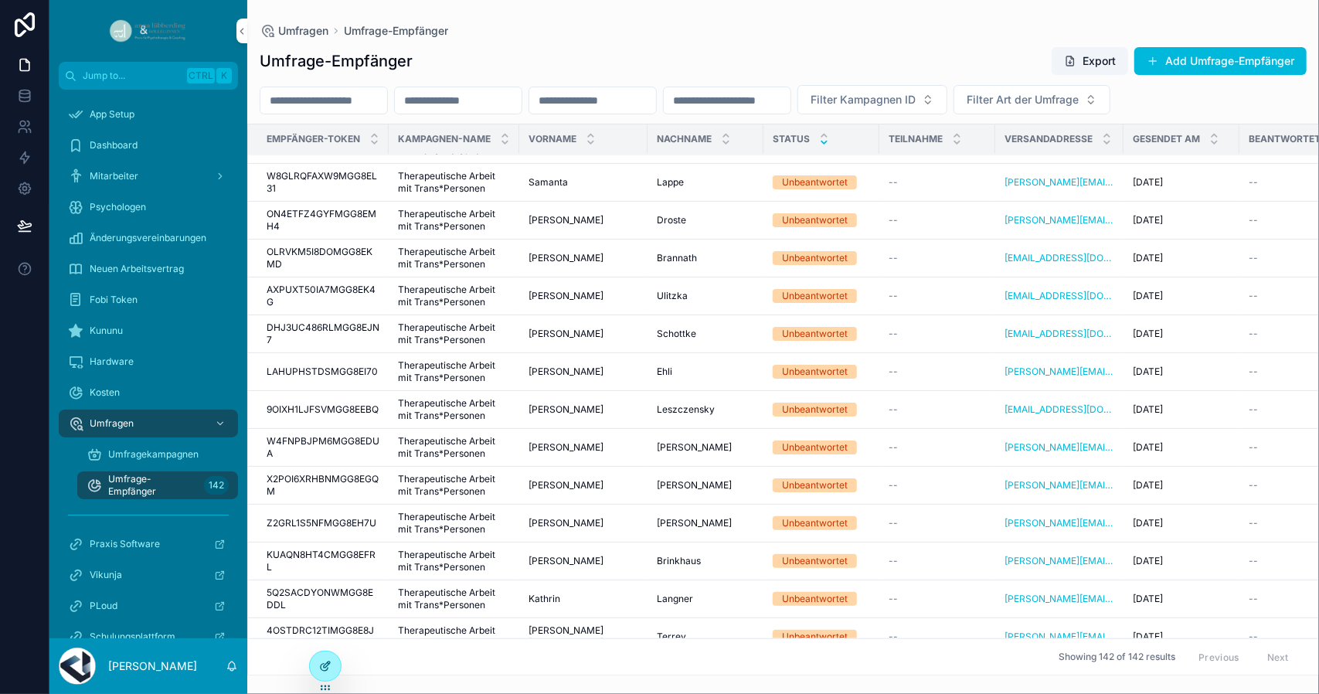
click at [326, 660] on icon at bounding box center [325, 666] width 12 height 12
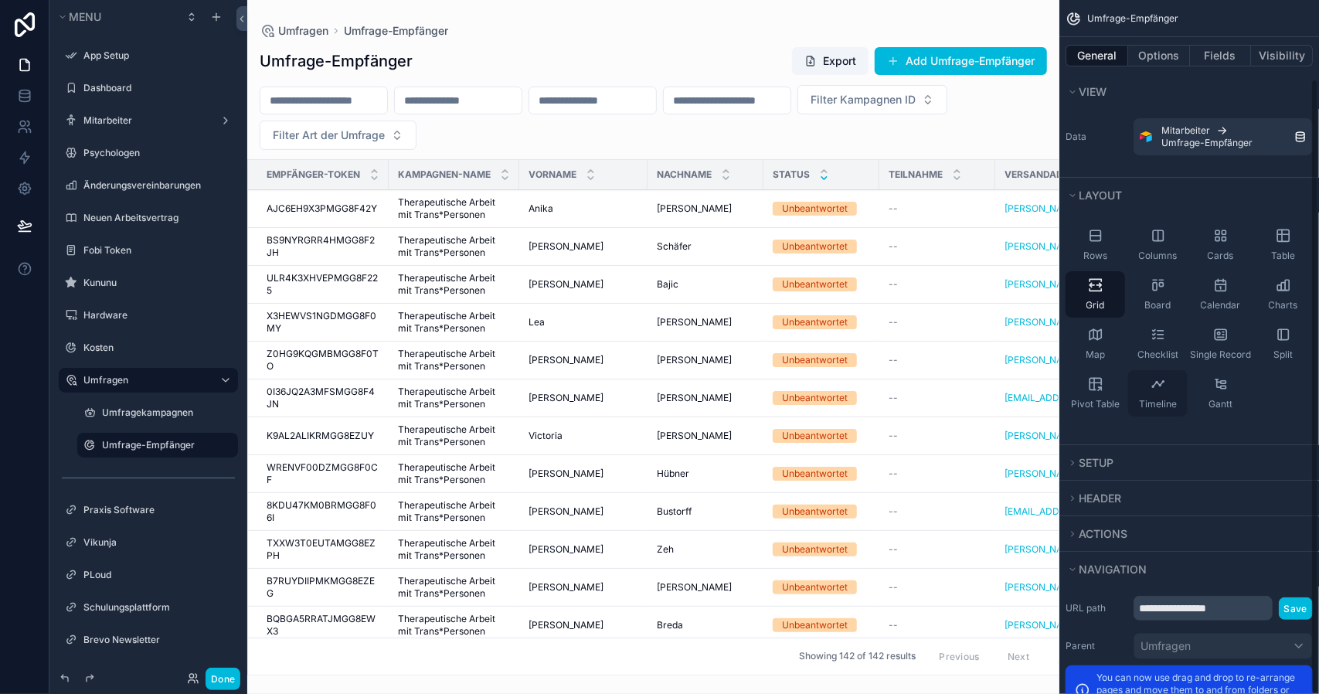
scroll to position [89, 0]
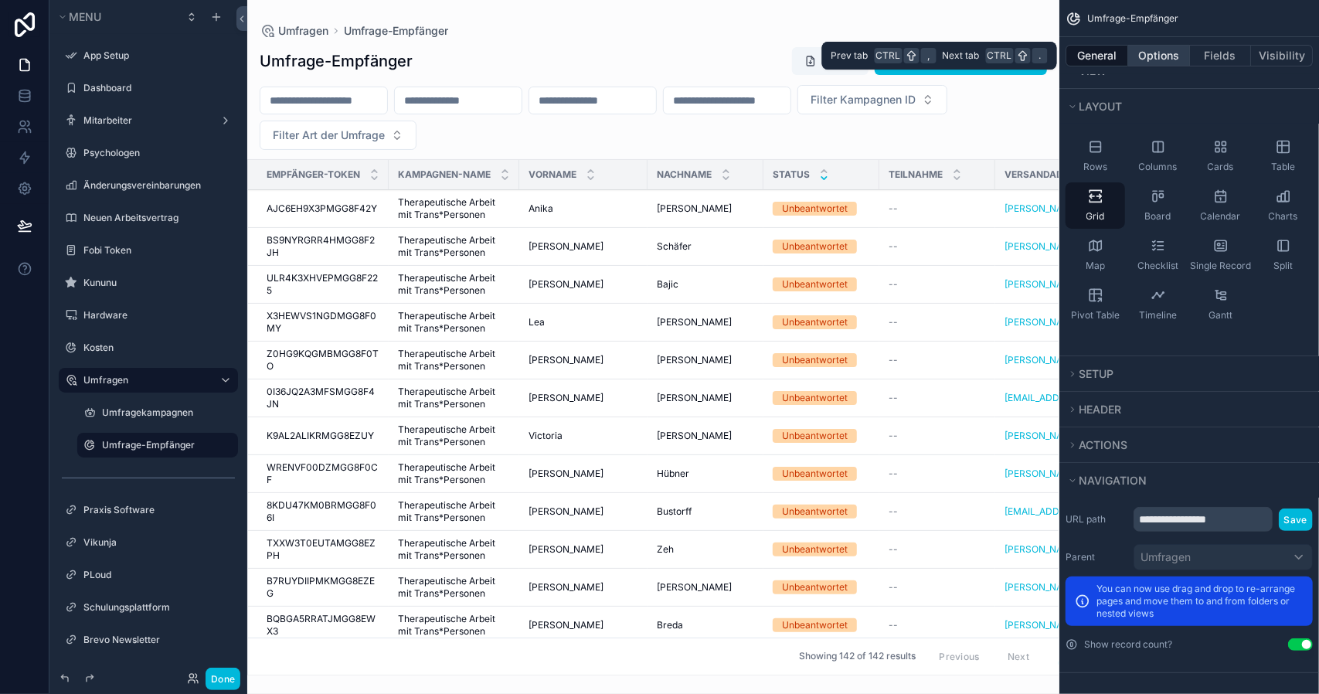
click at [1168, 49] on button "Options" at bounding box center [1159, 56] width 62 height 22
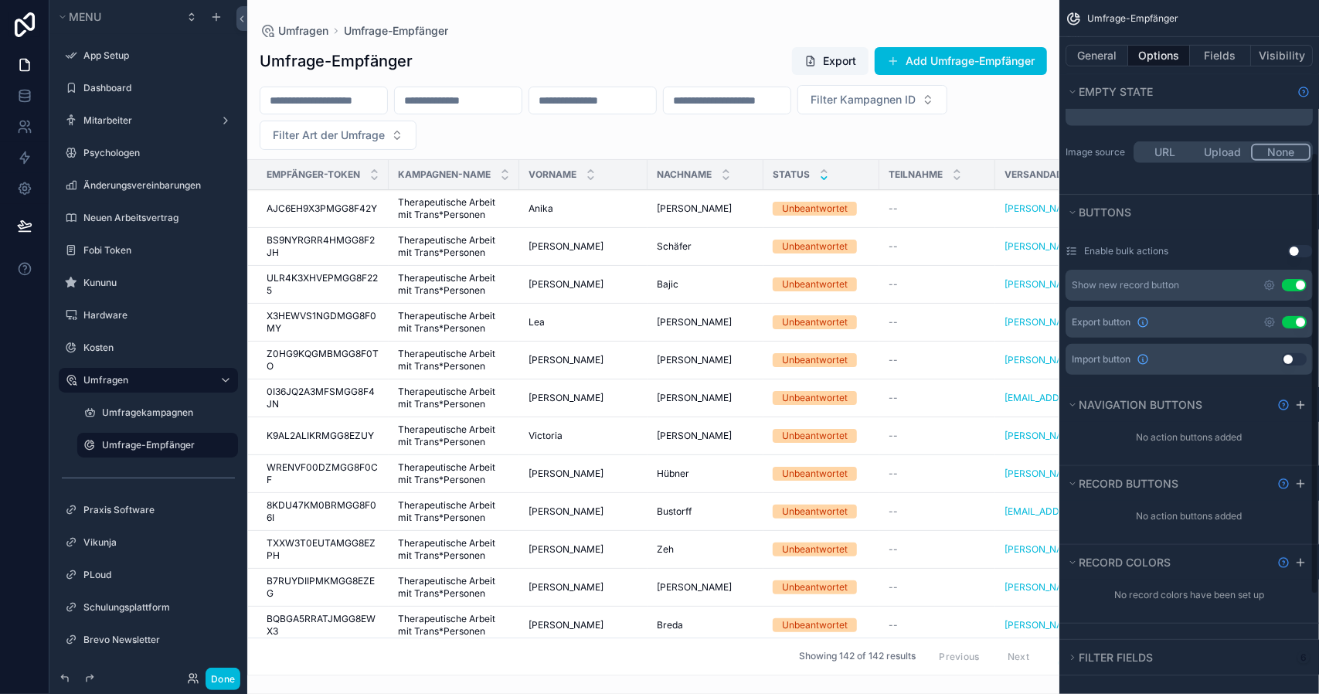
scroll to position [395, 0]
click at [1081, 650] on span "Filter fields" at bounding box center [1115, 656] width 74 height 13
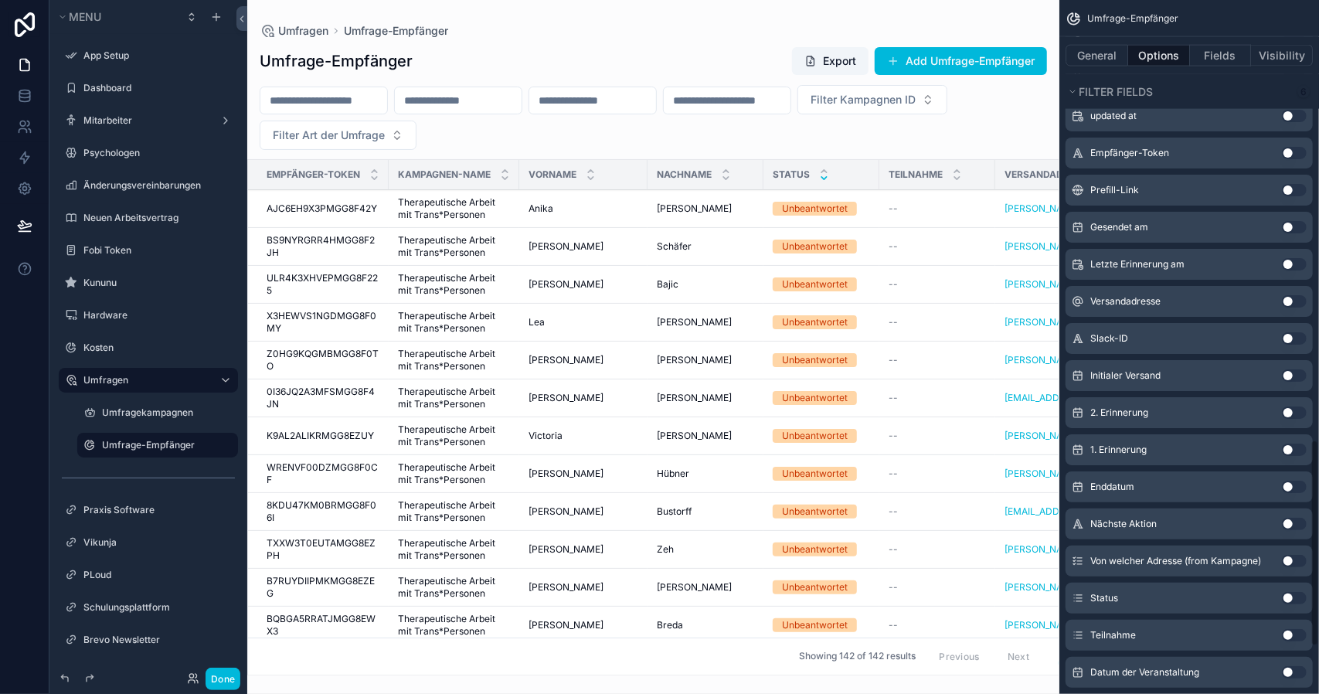
scroll to position [1474, 0]
click at [1288, 592] on button "Use setting" at bounding box center [1293, 597] width 25 height 12
click at [630, 129] on div "scrollable content" at bounding box center [653, 347] width 812 height 694
click at [530, 129] on button "Filter Status" at bounding box center [476, 135] width 107 height 29
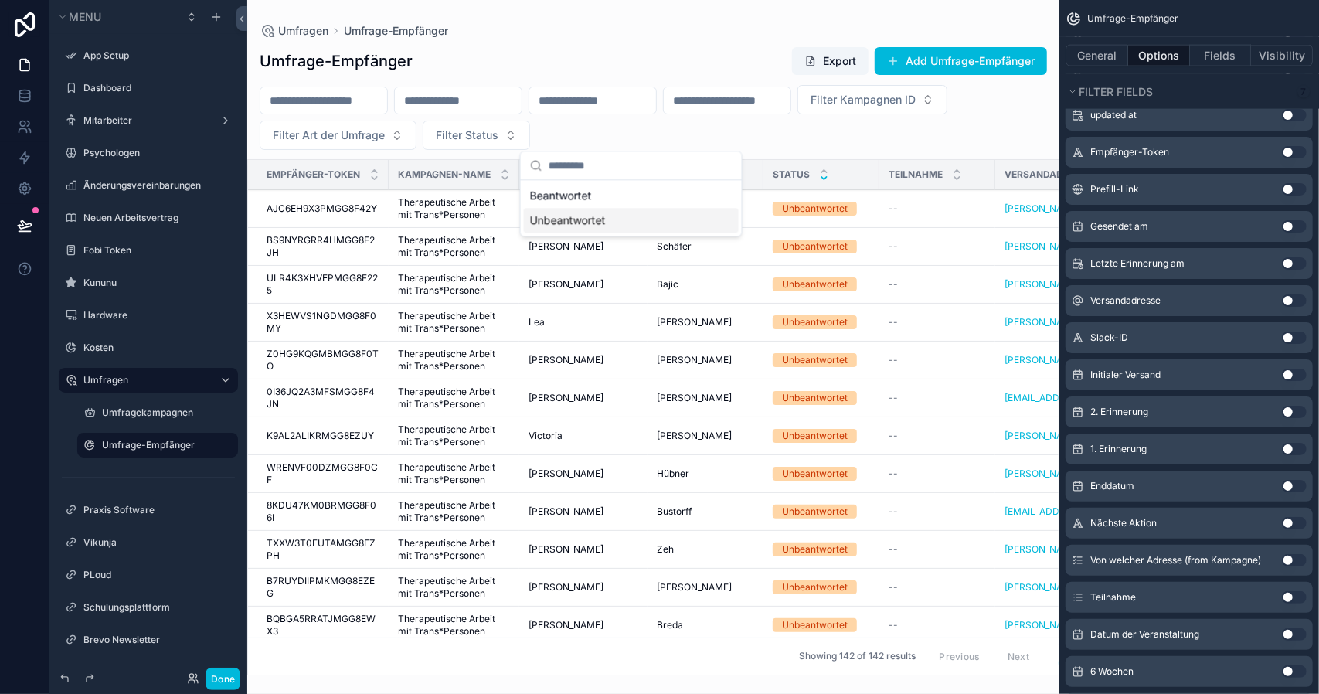
click at [582, 219] on div "Unbeantwortet" at bounding box center [631, 220] width 215 height 25
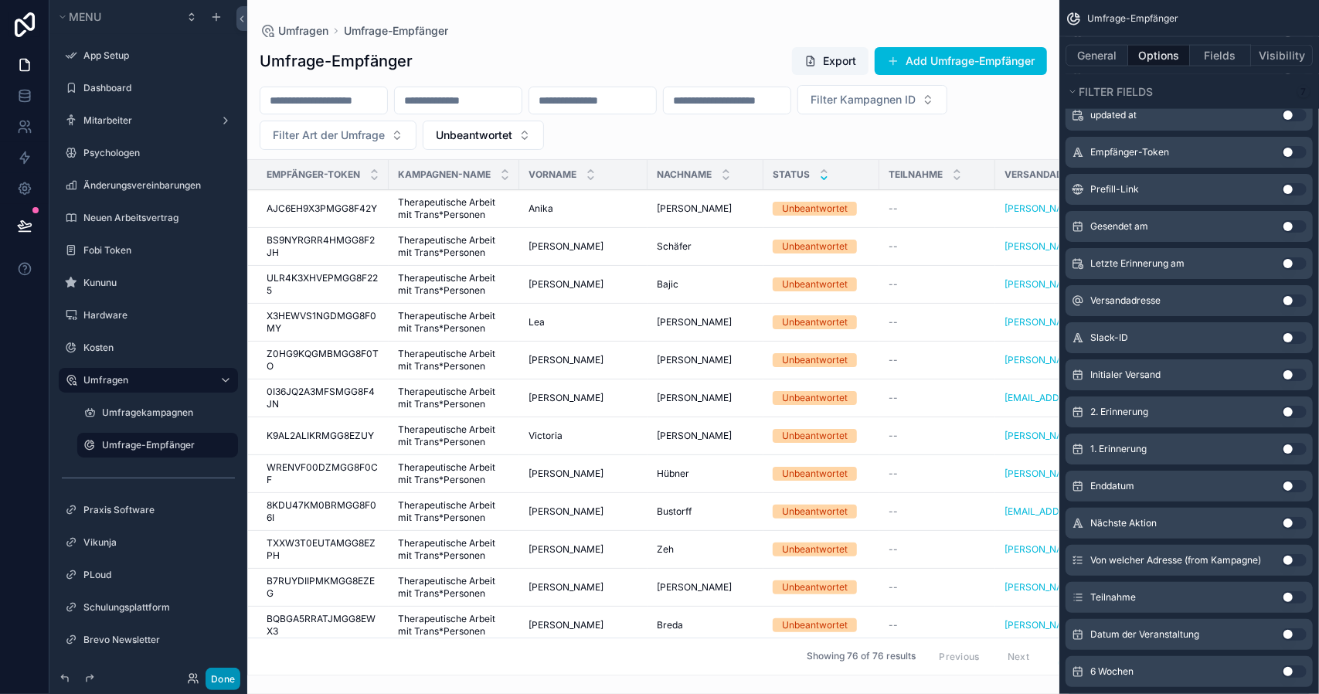
click at [219, 684] on button "Done" at bounding box center [222, 678] width 35 height 22
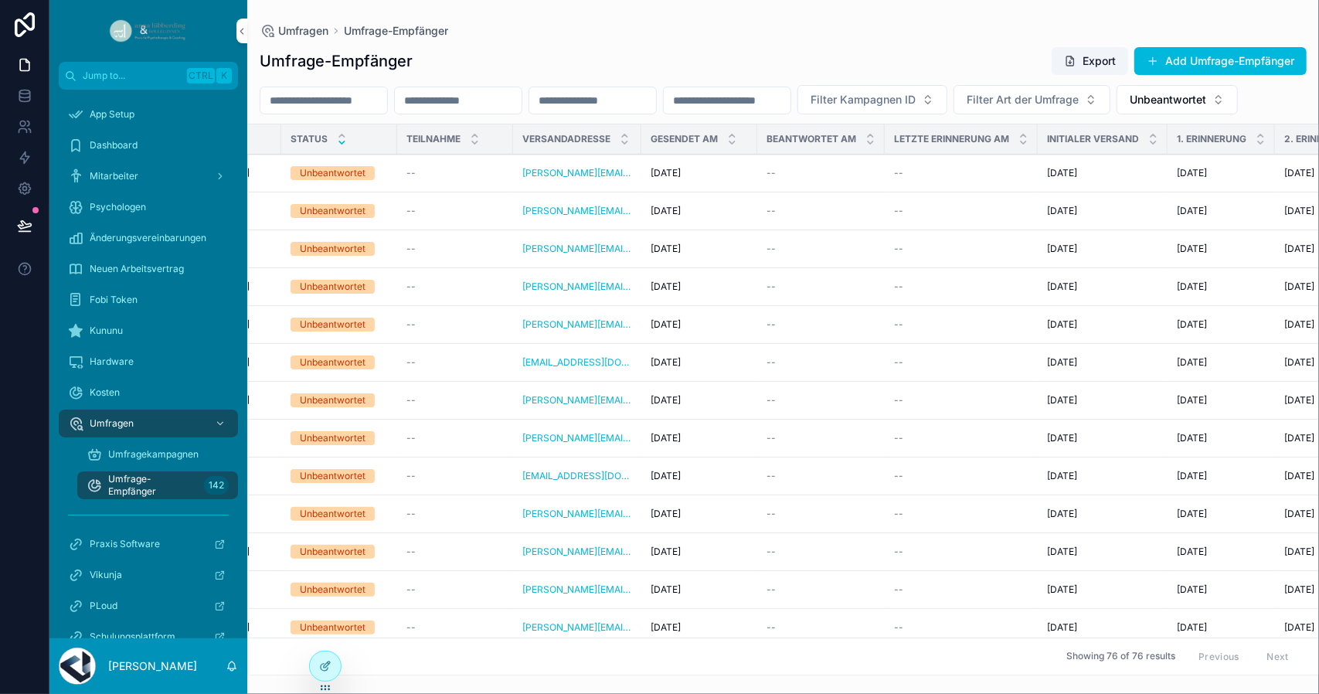
scroll to position [0, 482]
